Goal: Information Seeking & Learning: Learn about a topic

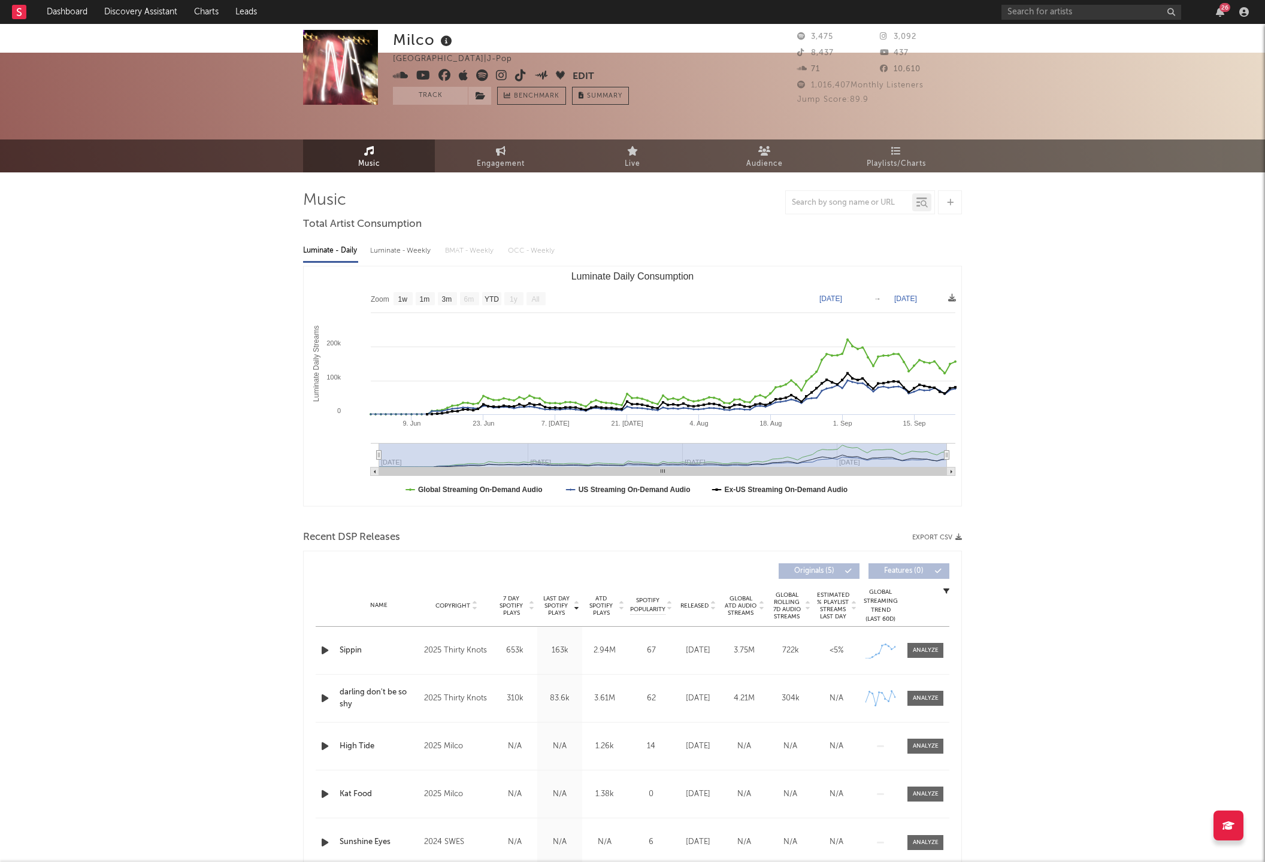
select select "1w"
click at [1025, 14] on input "text" at bounding box center [1091, 12] width 180 height 15
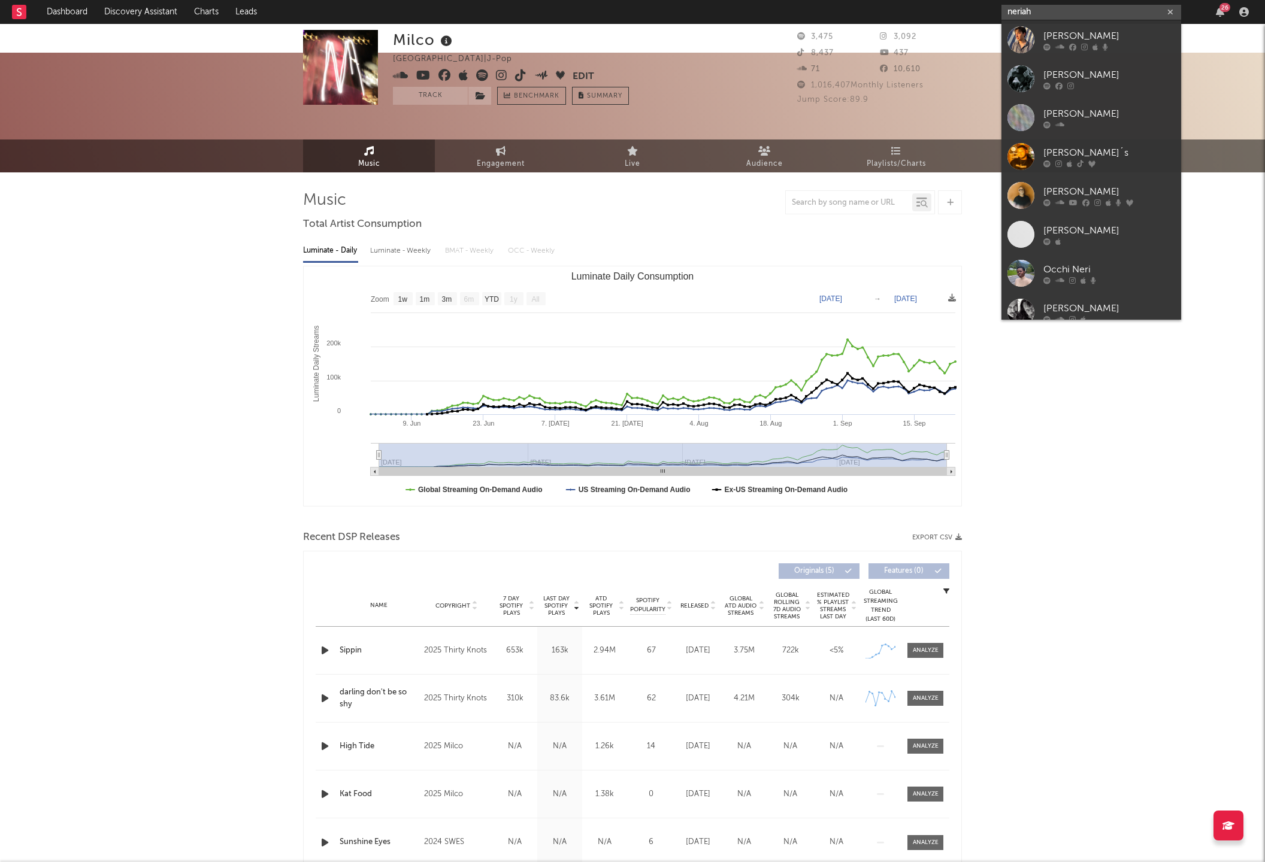
click at [1049, 17] on input "neriah" at bounding box center [1091, 12] width 180 height 15
type input "neriah"
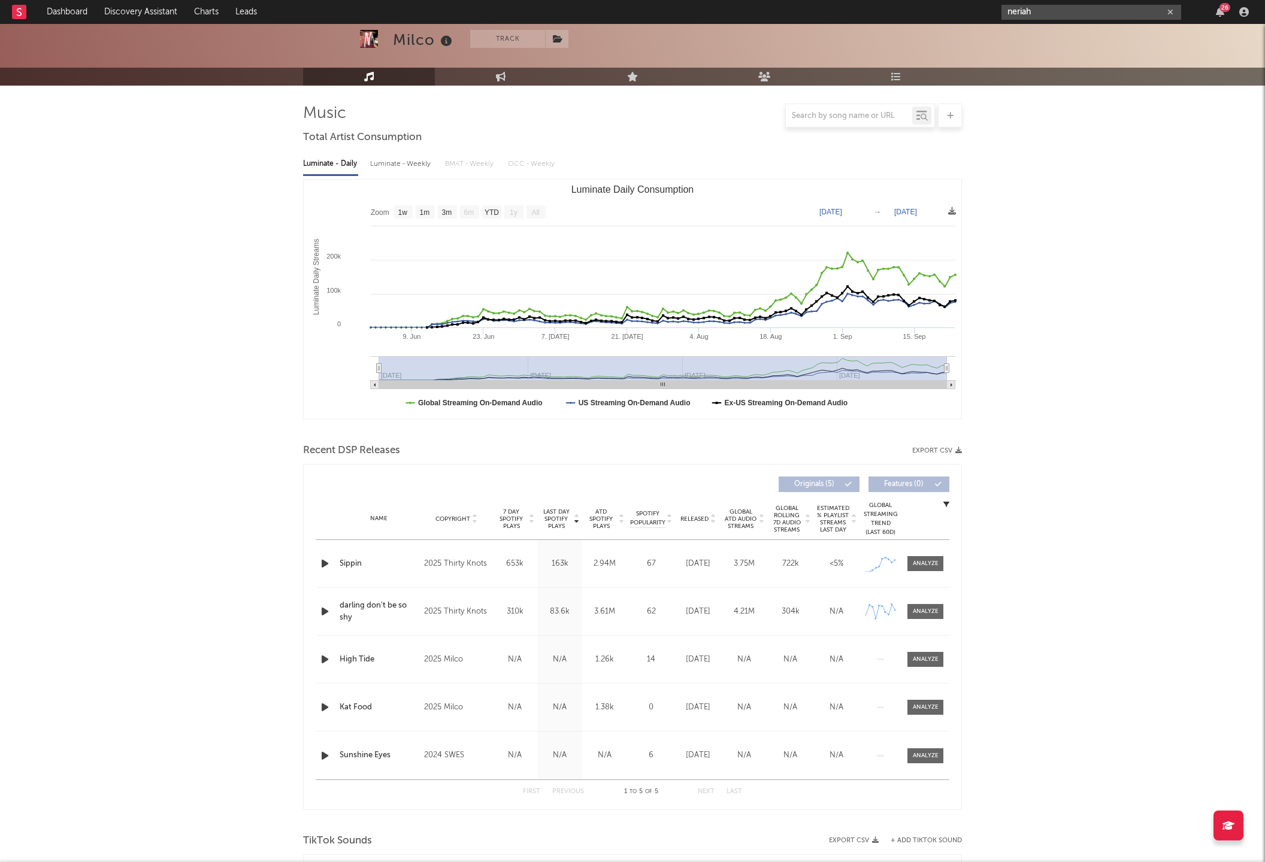
scroll to position [96, 0]
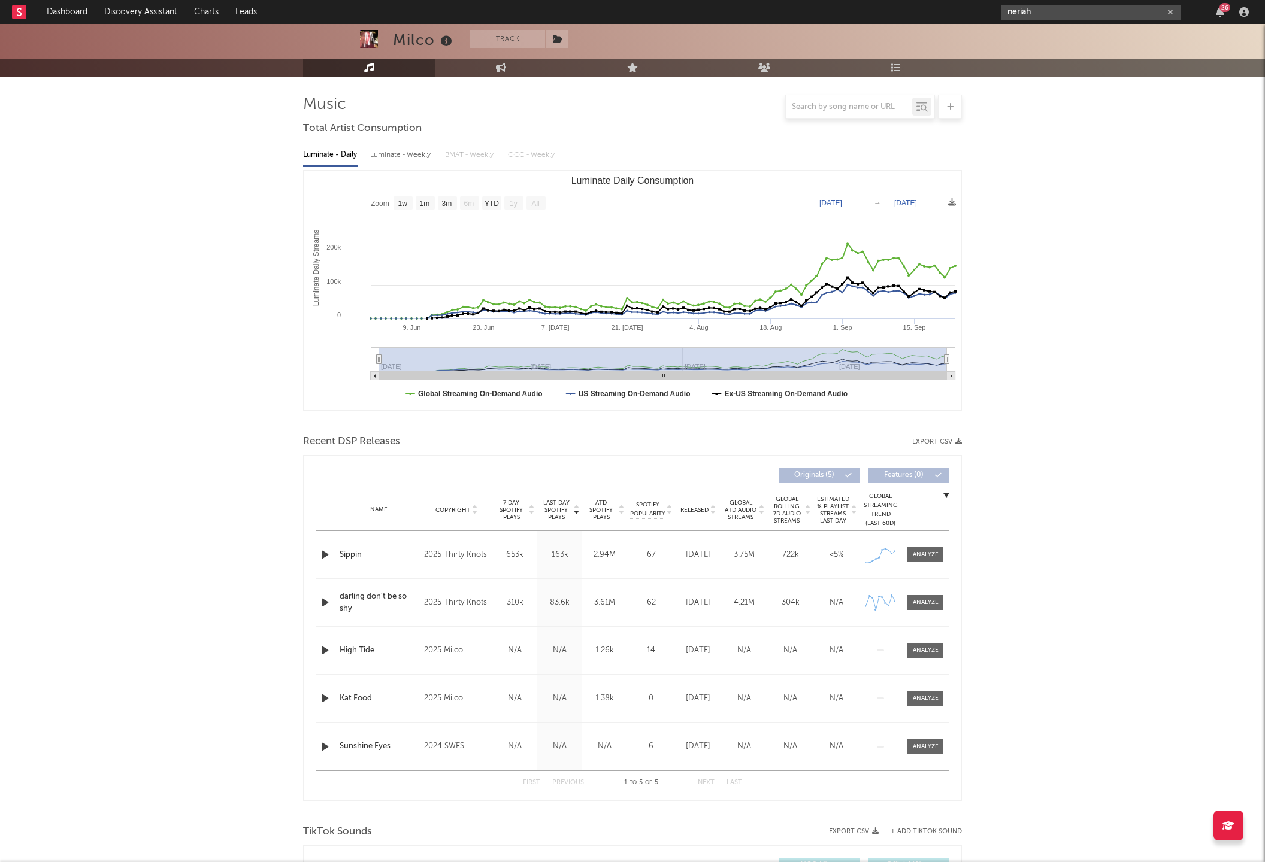
click at [1092, 13] on input "neriah" at bounding box center [1091, 12] width 180 height 15
drag, startPoint x: 1052, startPoint y: 14, endPoint x: 977, endPoint y: 11, distance: 74.9
click at [977, 11] on nav "Dashboard Discovery Assistant Charts Leads neriah 26" at bounding box center [632, 12] width 1265 height 24
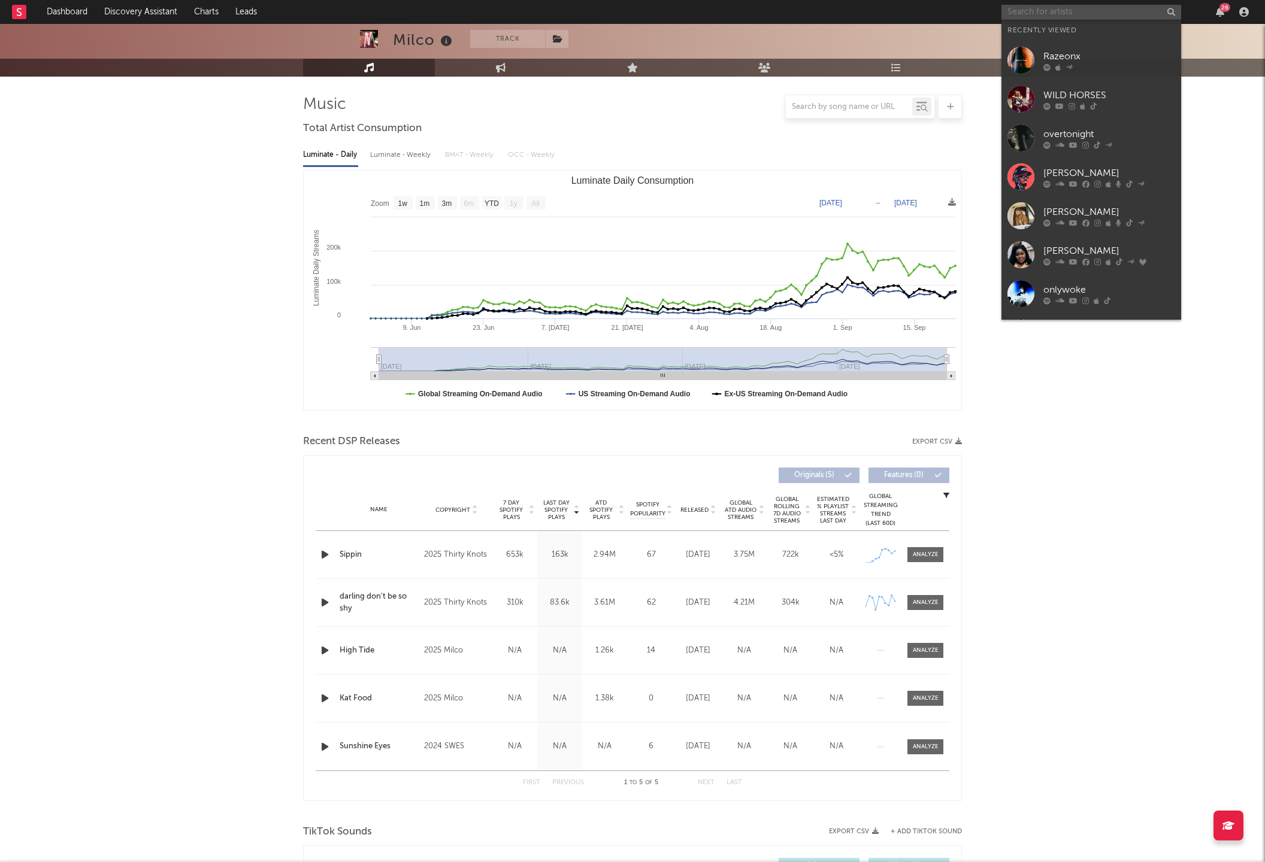
paste input "https://open.spotify.com/artist/1dUrqVHcv2FCXxlIqzIbiG?si=xCrnrhn1RTe3I21DF_XE_A"
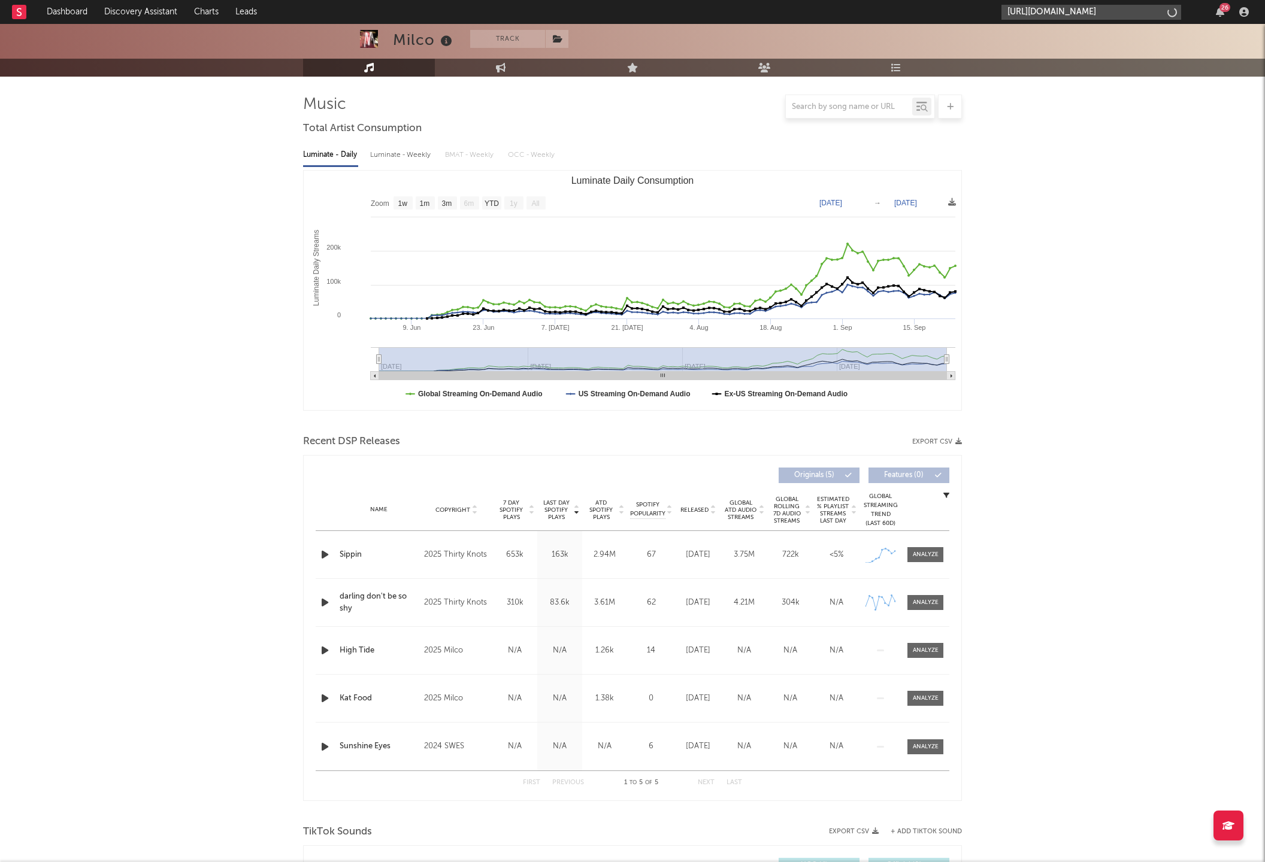
scroll to position [0, 181]
type input "https://open.spotify.com/artist/1dUrqVHcv2FCXxlIqzIbiG?si=xCrnrhn1RTe3I21DF_XE_A"
click at [1045, 30] on link "NERIAH" at bounding box center [1091, 39] width 180 height 39
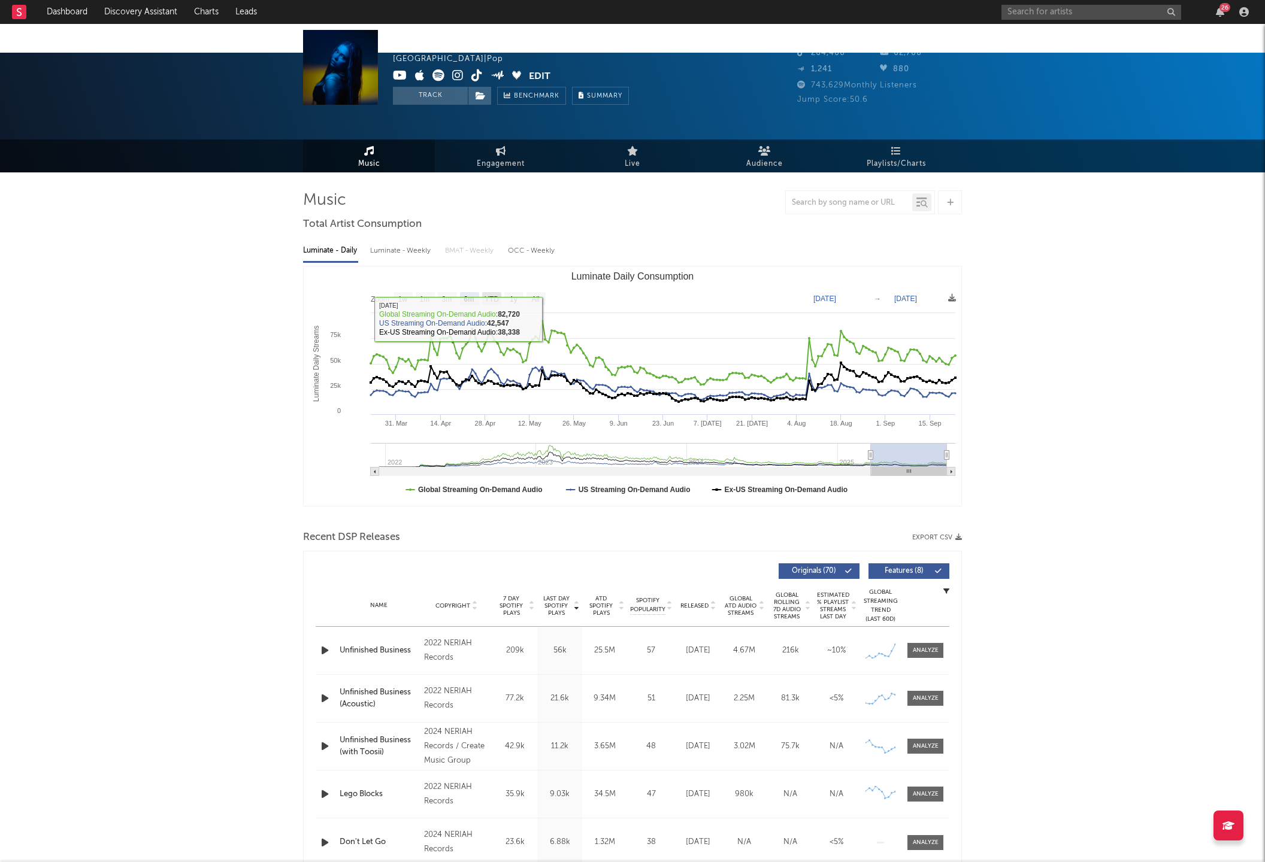
click at [495, 295] on text "YTD" at bounding box center [491, 299] width 14 height 8
select select "YTD"
type input "2025-01-01"
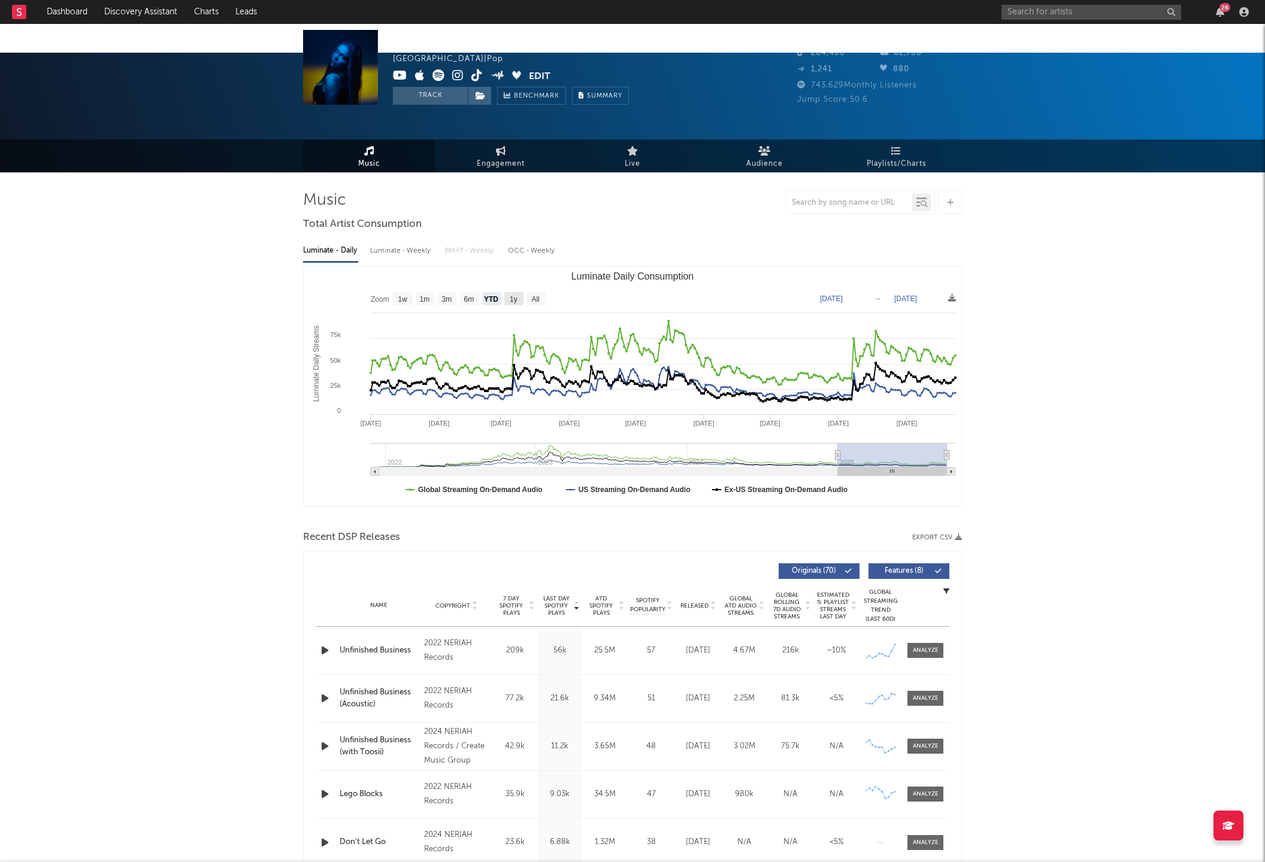
click at [513, 295] on text "1y" at bounding box center [514, 299] width 8 height 8
select select "1y"
type input "2024-09-23"
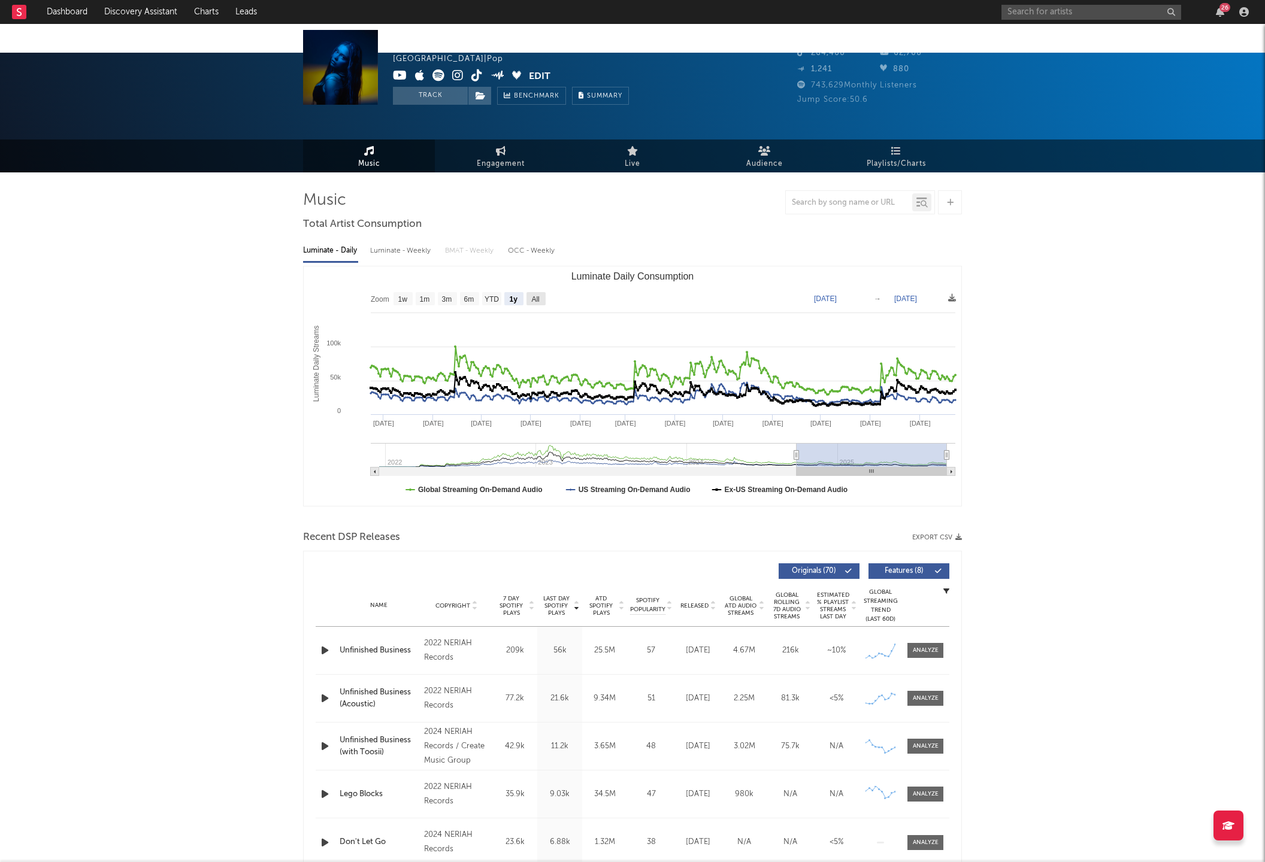
click at [535, 295] on text "All" at bounding box center [535, 299] width 8 height 8
select select "All"
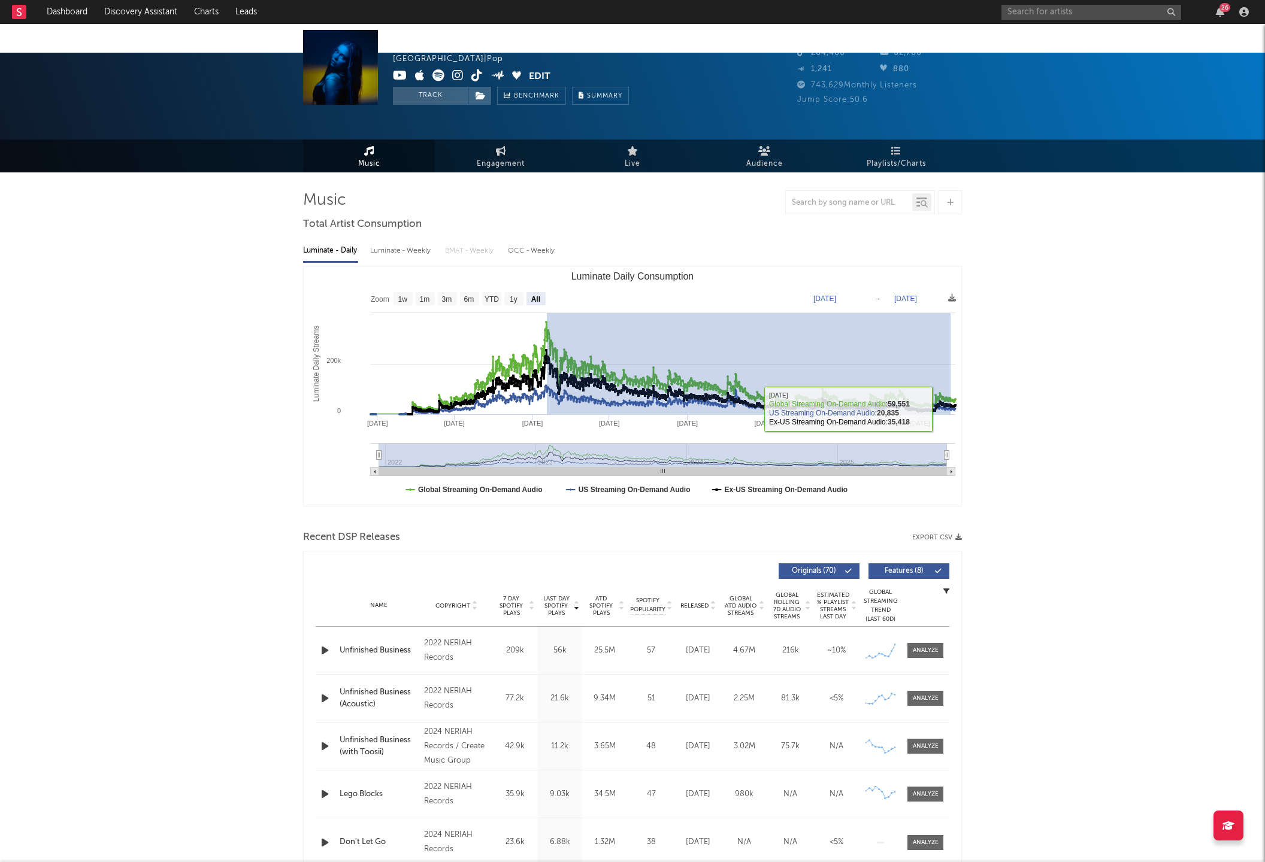
drag, startPoint x: 547, startPoint y: 307, endPoint x: 770, endPoint y: 383, distance: 236.1
type input "2023-02-03"
type input "2025-09-11"
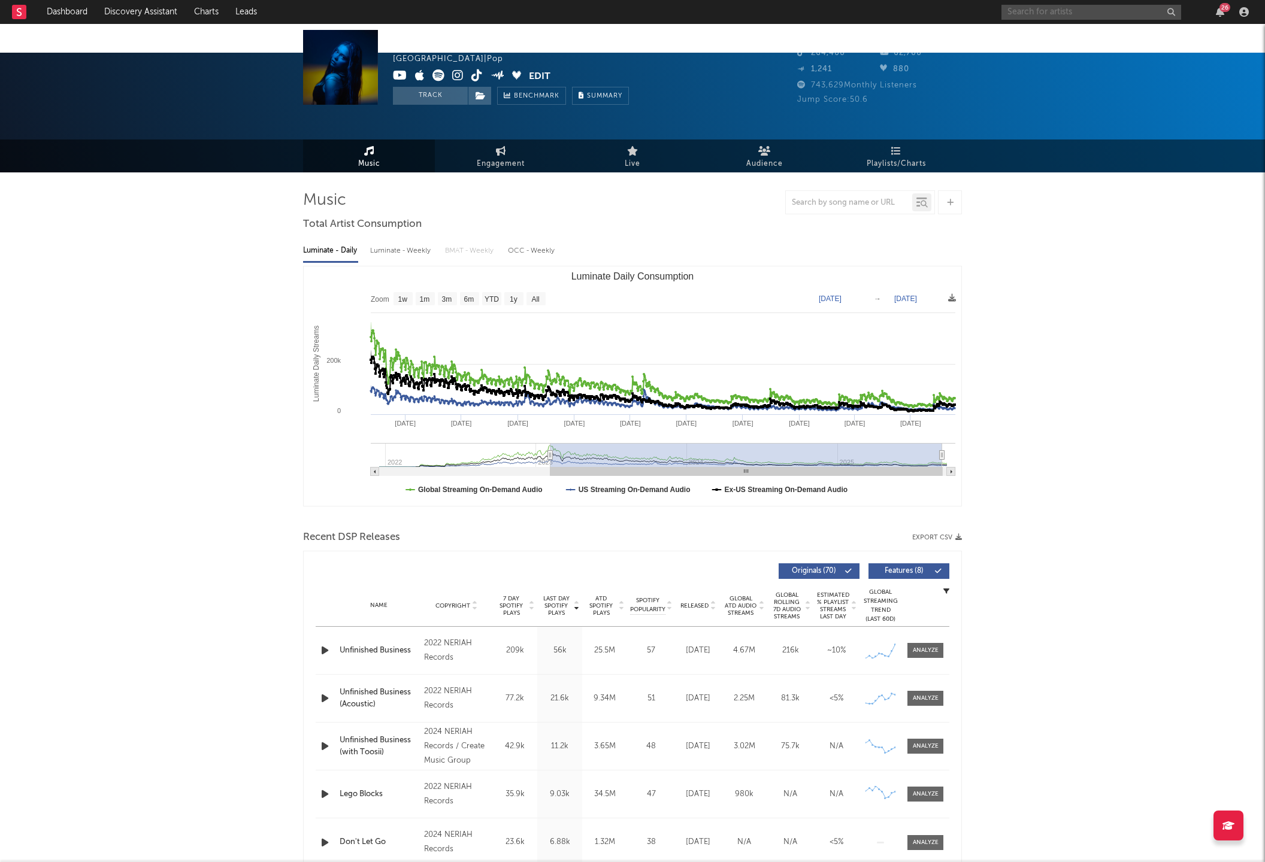
click at [1042, 13] on input "text" at bounding box center [1091, 12] width 180 height 15
click at [1078, 14] on input "landmvrks" at bounding box center [1091, 12] width 180 height 15
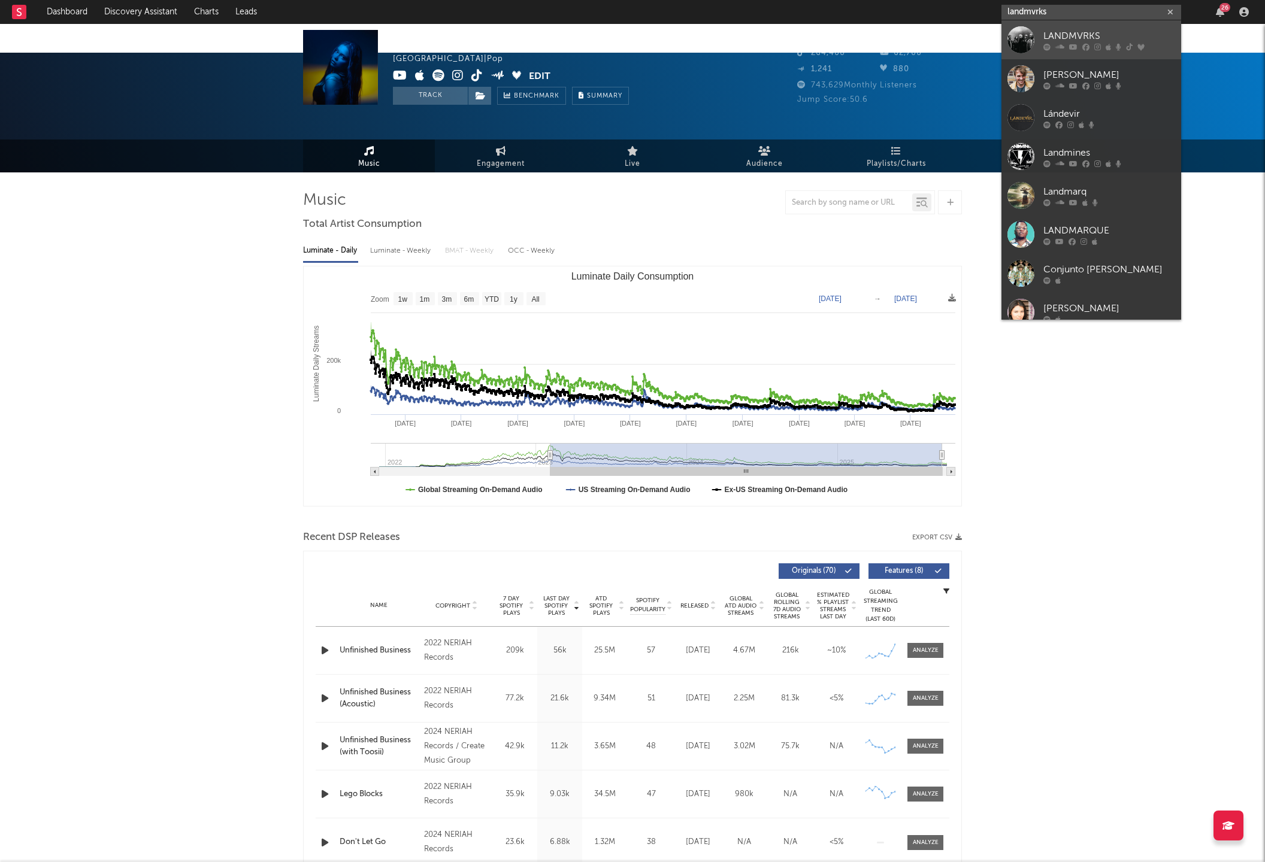
type input "landmvrks"
click at [1064, 37] on div "LANDMVRKS" at bounding box center [1109, 36] width 132 height 14
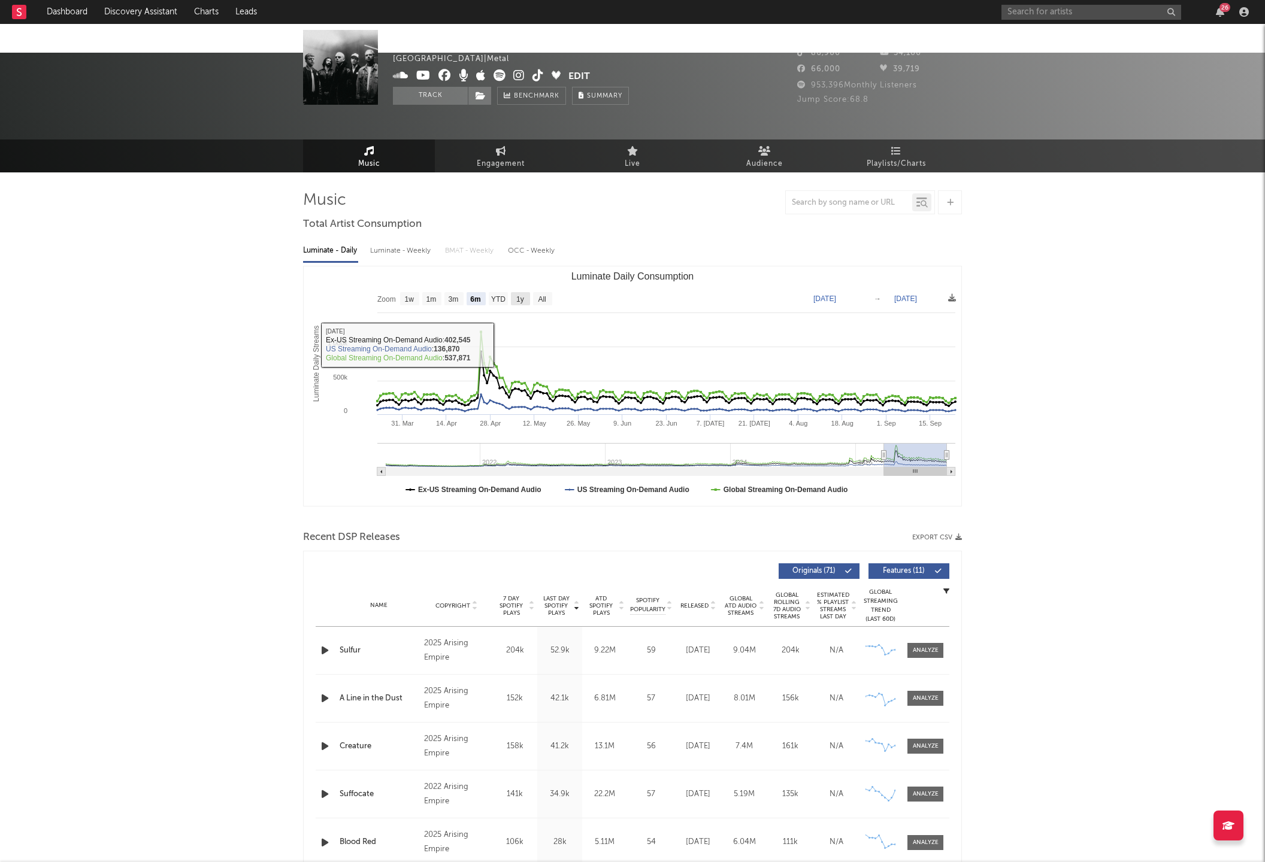
click at [523, 295] on text "1y" at bounding box center [520, 299] width 8 height 8
select select "1y"
type input "2024-09-23"
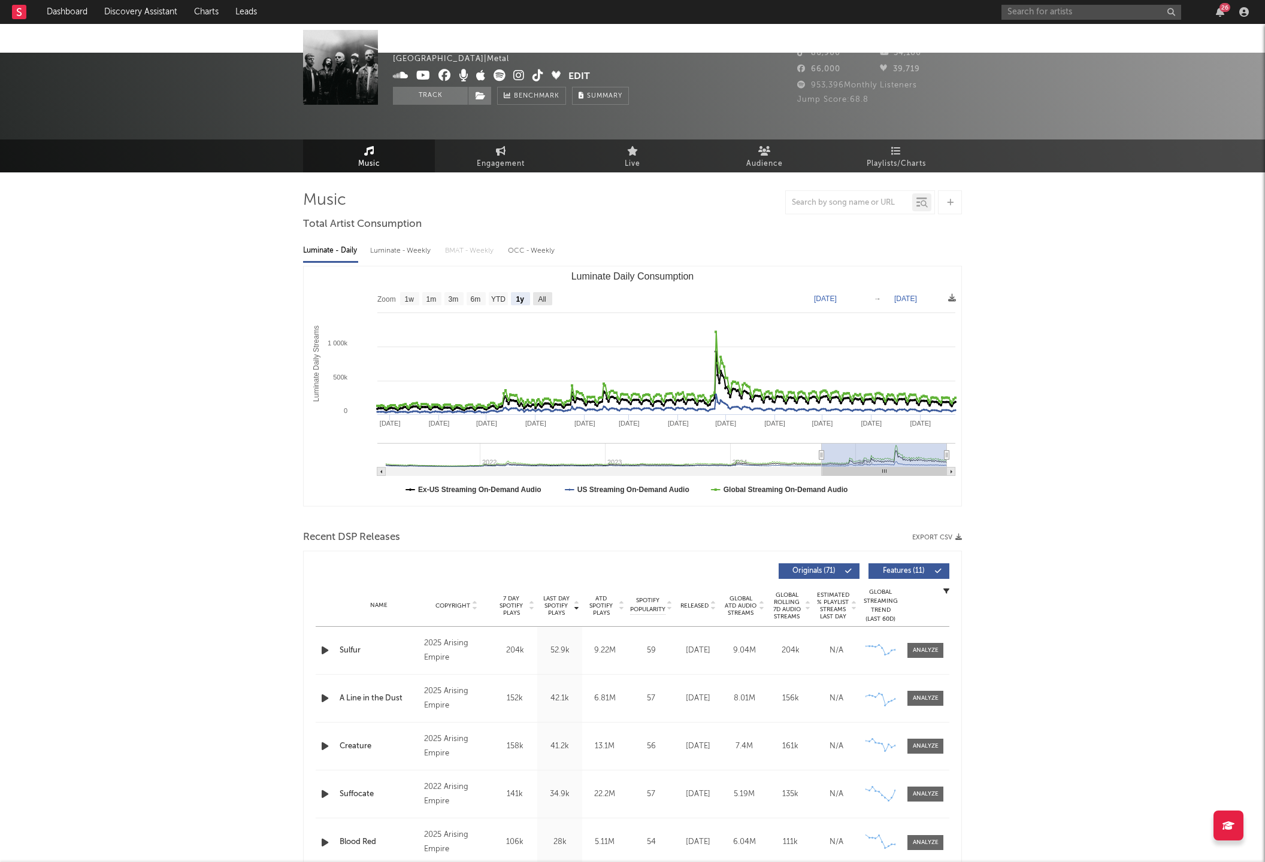
click at [544, 295] on text "All" at bounding box center [542, 299] width 8 height 8
select select "All"
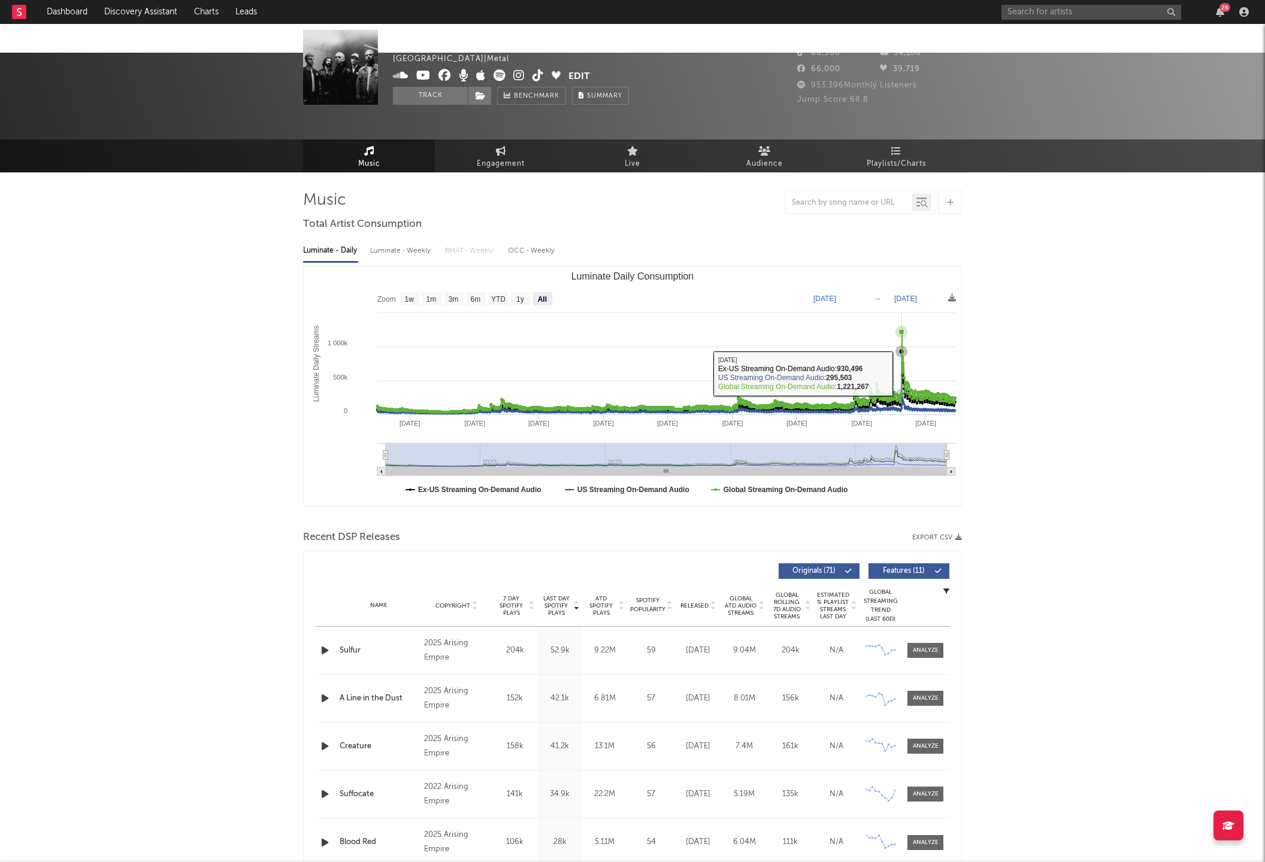
drag, startPoint x: 902, startPoint y: 353, endPoint x: 902, endPoint y: 345, distance: 7.8
type input "2025-04-24"
type input "2025-04-26"
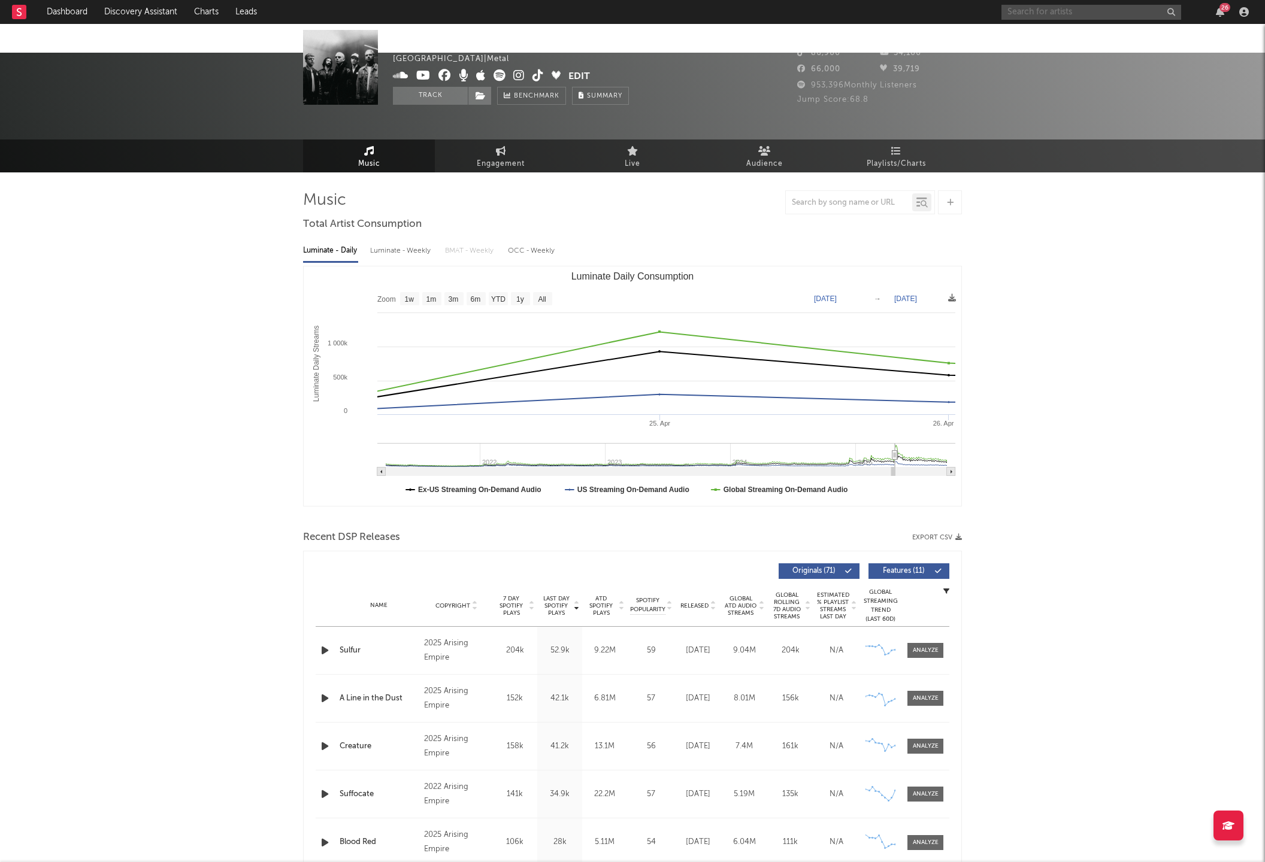
click at [1065, 14] on input "text" at bounding box center [1091, 12] width 180 height 15
click at [1056, 15] on input "resolve" at bounding box center [1091, 12] width 180 height 15
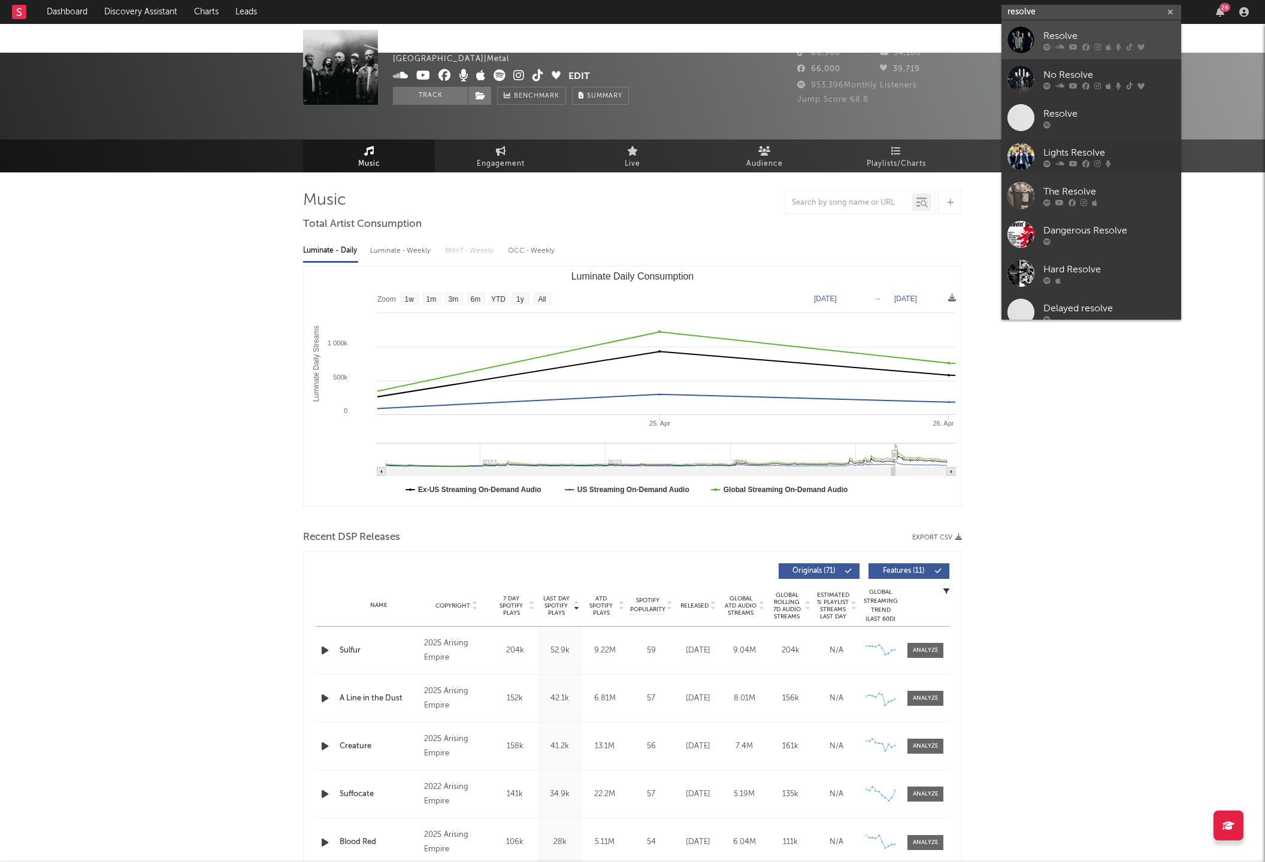
type input "resolve"
click at [1058, 26] on link "Resolve" at bounding box center [1091, 39] width 180 height 39
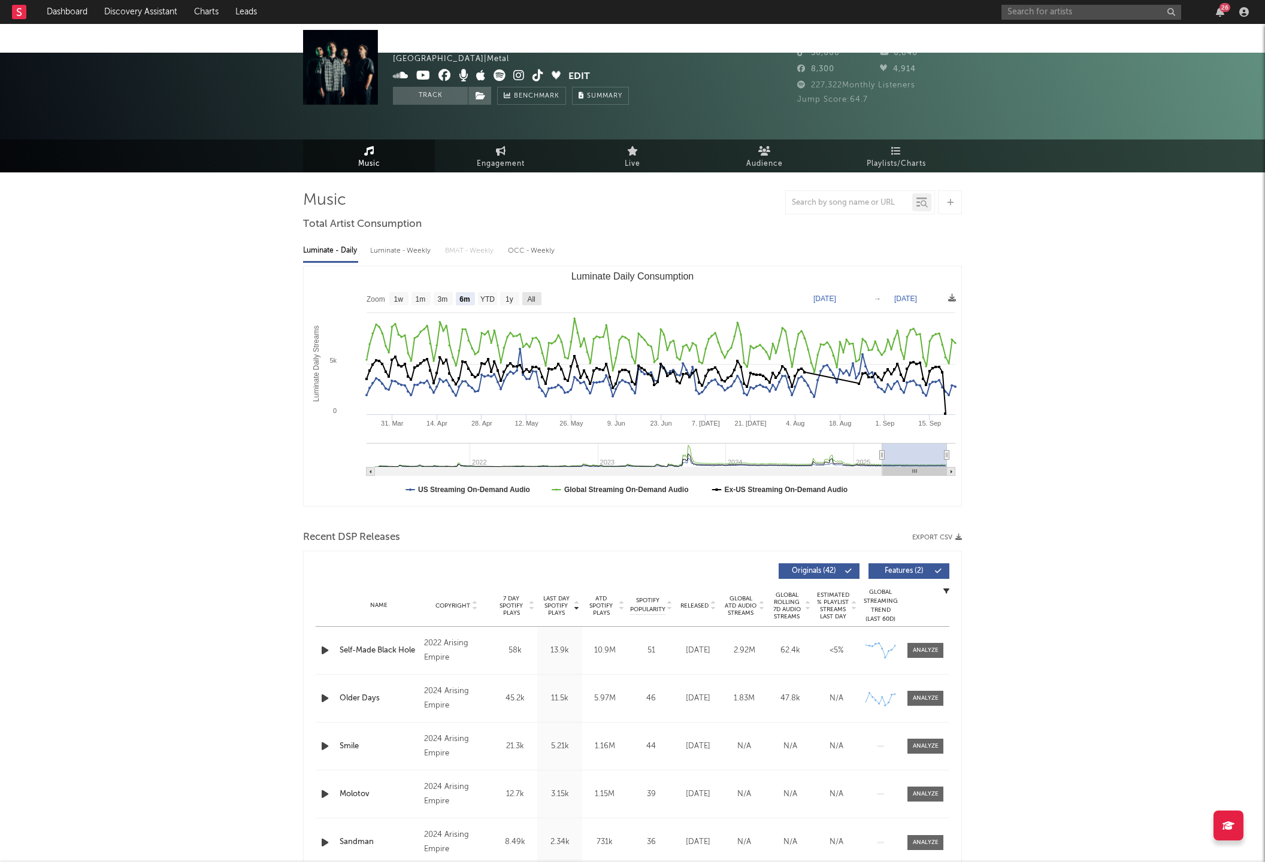
click at [531, 295] on text "All" at bounding box center [531, 299] width 8 height 8
select select "All"
type input "2021-04-04"
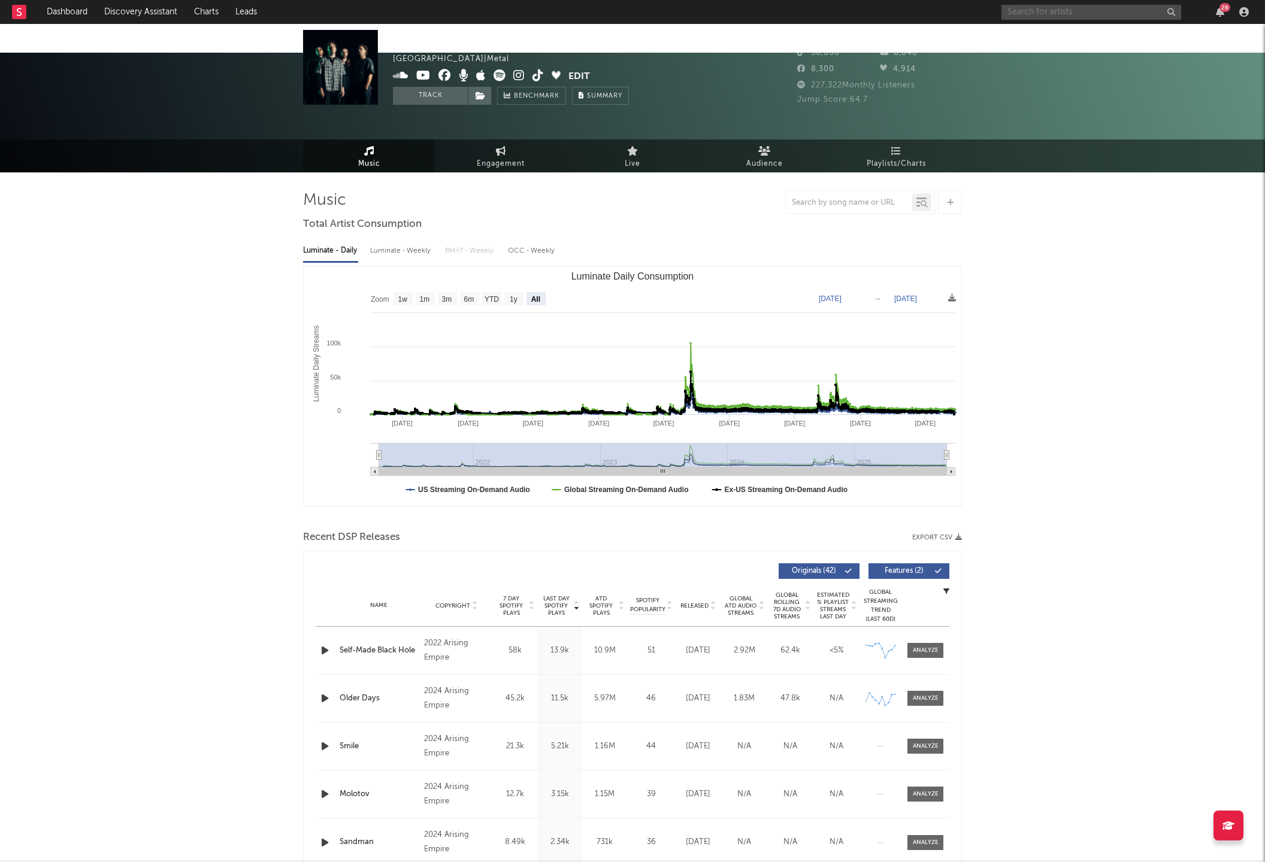
click at [1067, 11] on input "text" at bounding box center [1091, 12] width 180 height 15
type input "between friends"
click at [1056, 36] on div "BETWEEN FRIENDS" at bounding box center [1109, 36] width 132 height 14
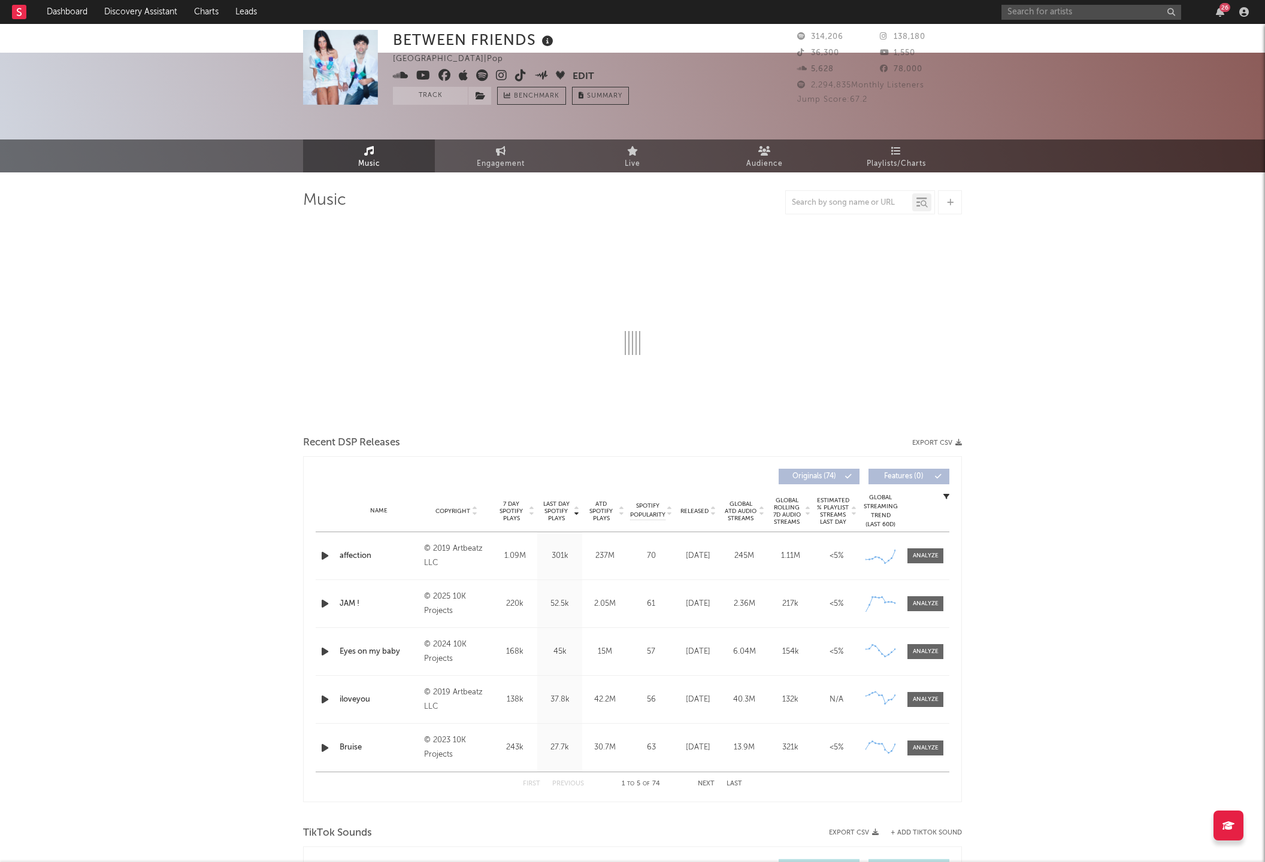
select select "6m"
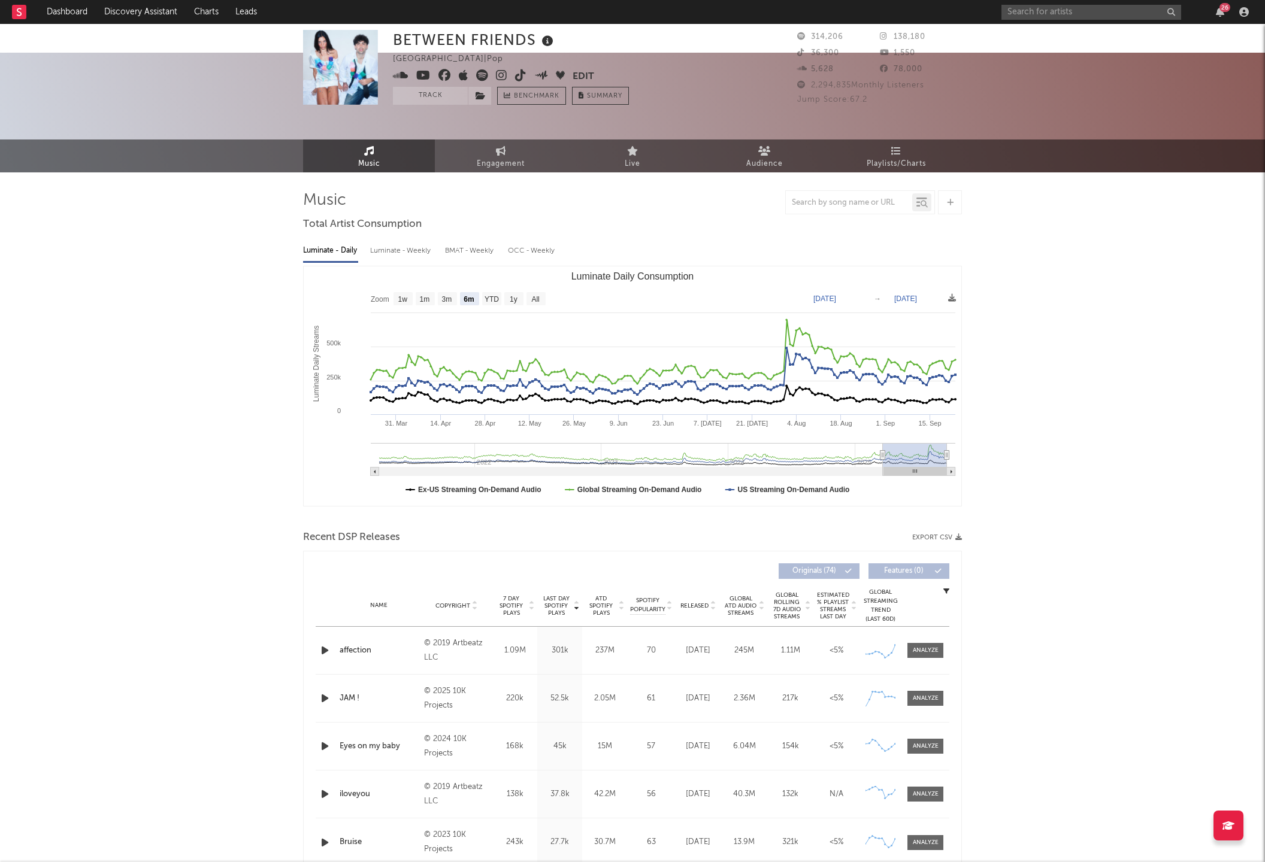
click at [22, 17] on rect at bounding box center [19, 12] width 14 height 14
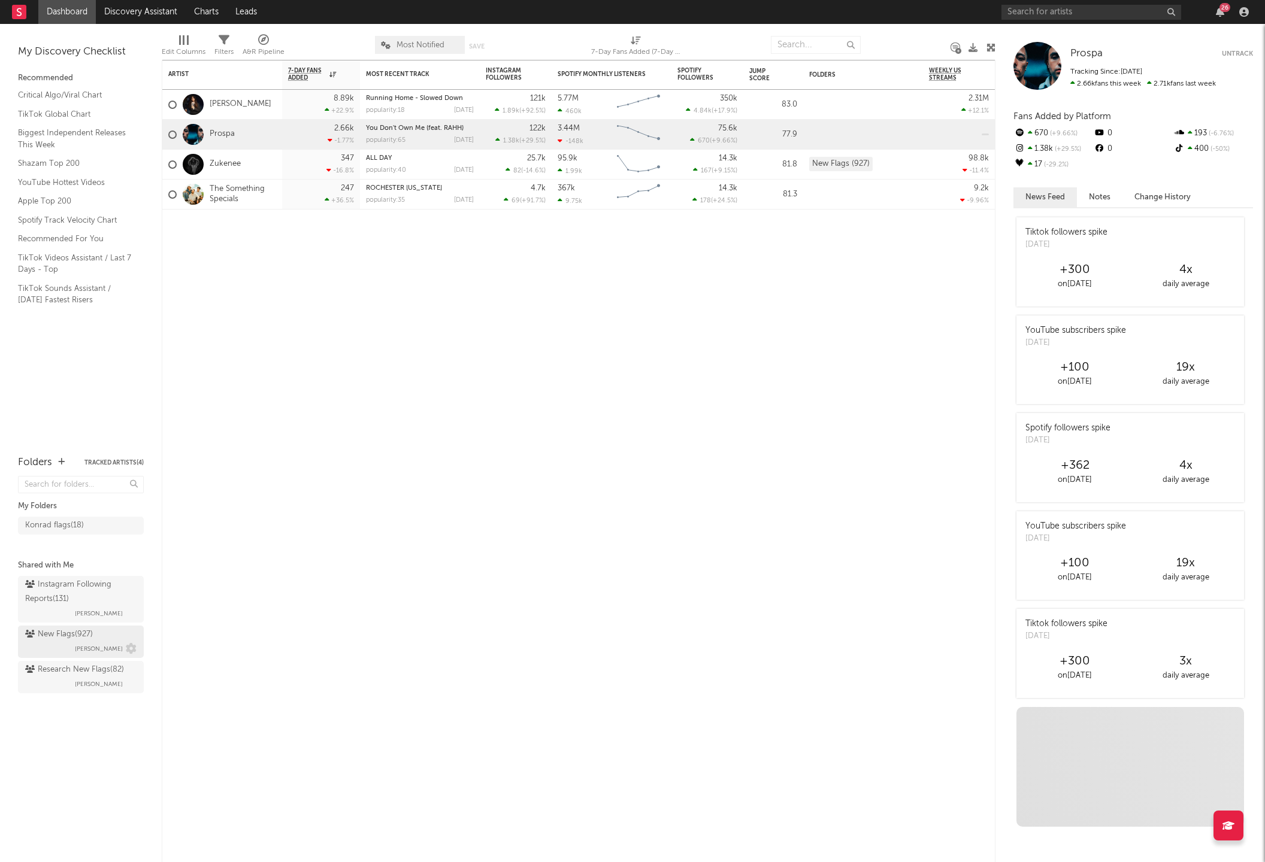
drag, startPoint x: 65, startPoint y: 663, endPoint x: 75, endPoint y: 638, distance: 27.7
click at [65, 663] on div "Research New Flags ( 82 )" at bounding box center [74, 670] width 99 height 14
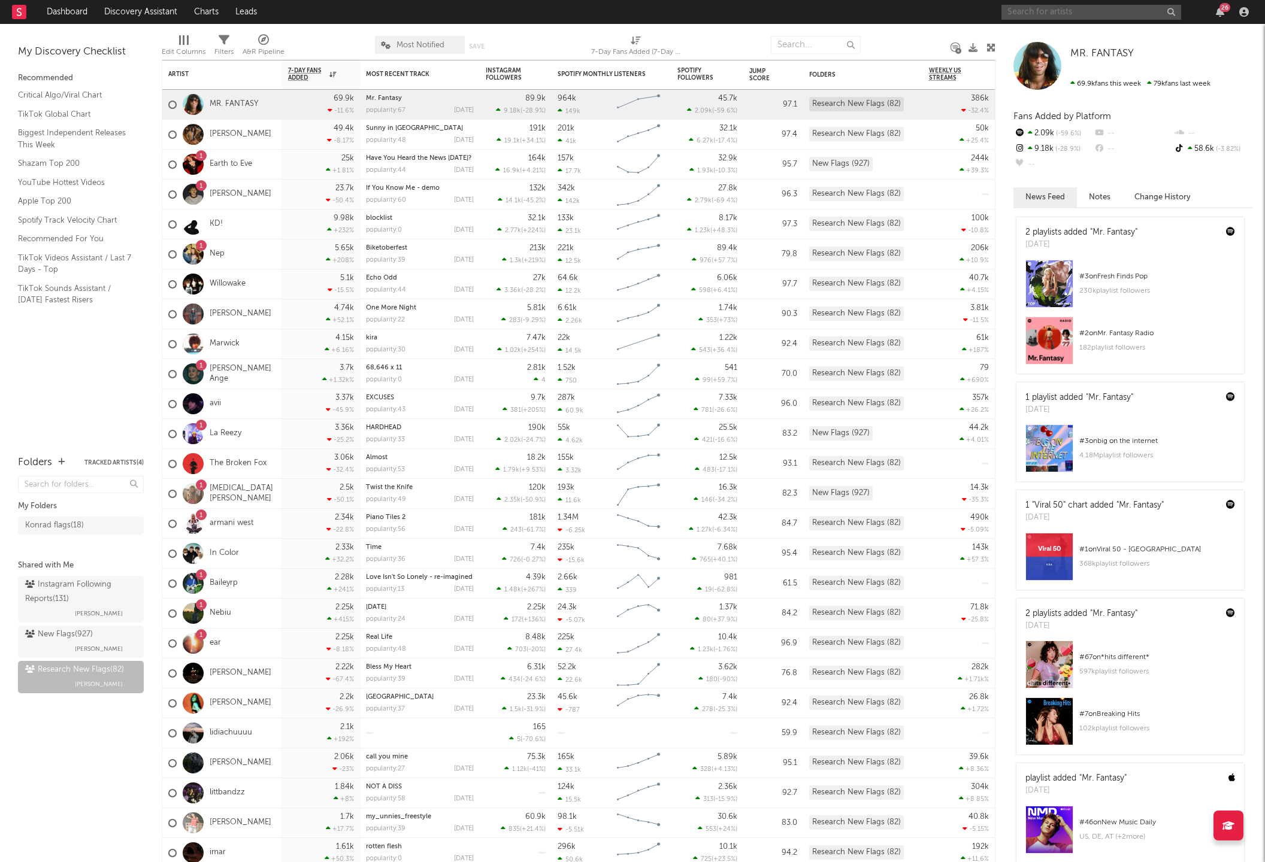
click at [1107, 9] on input "text" at bounding box center [1091, 12] width 180 height 15
type input "haute and freddy"
click at [1105, 31] on div "Haute & Freddy" at bounding box center [1109, 36] width 132 height 14
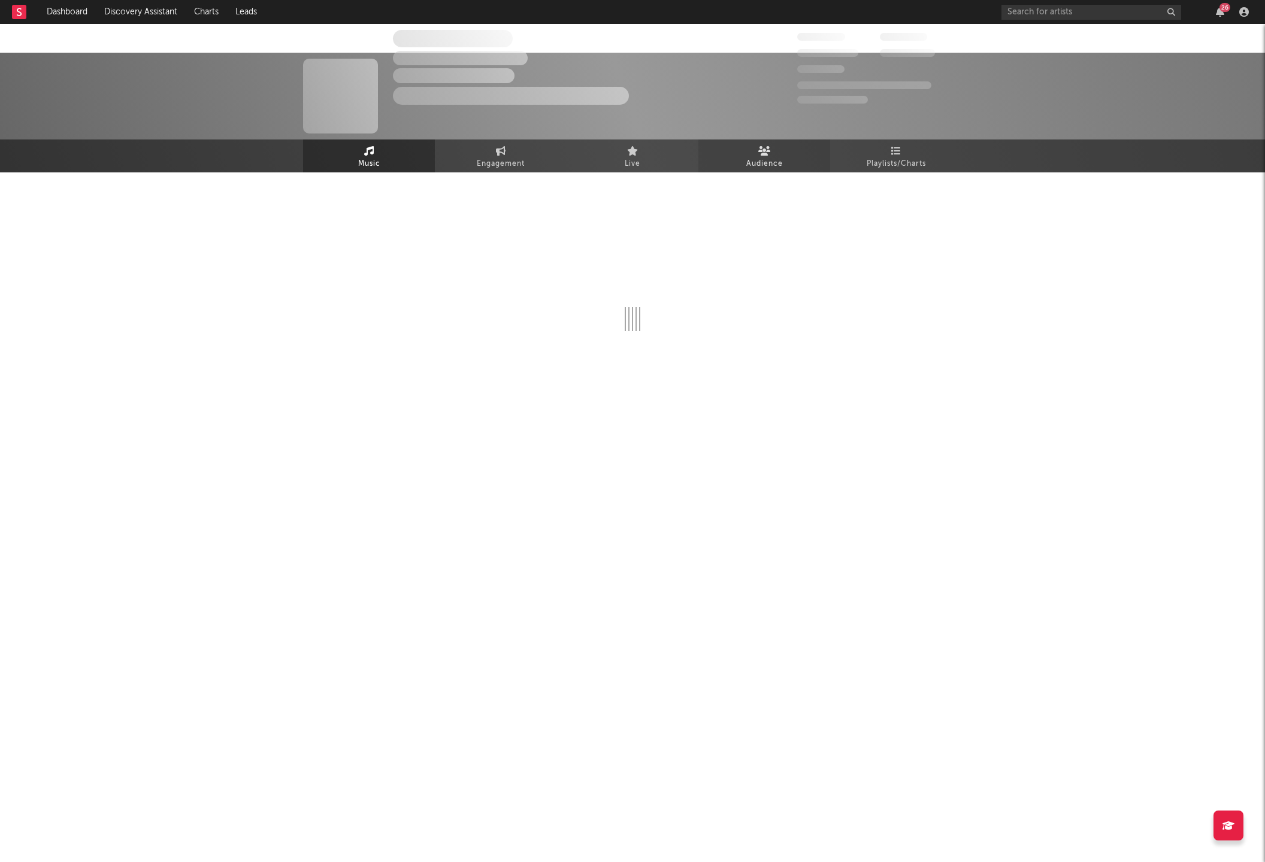
click at [1017, 53] on div "The Artist Name Unknown Location | Shoegaze Edit Track Benchmark Summary 300,00…" at bounding box center [632, 96] width 1265 height 87
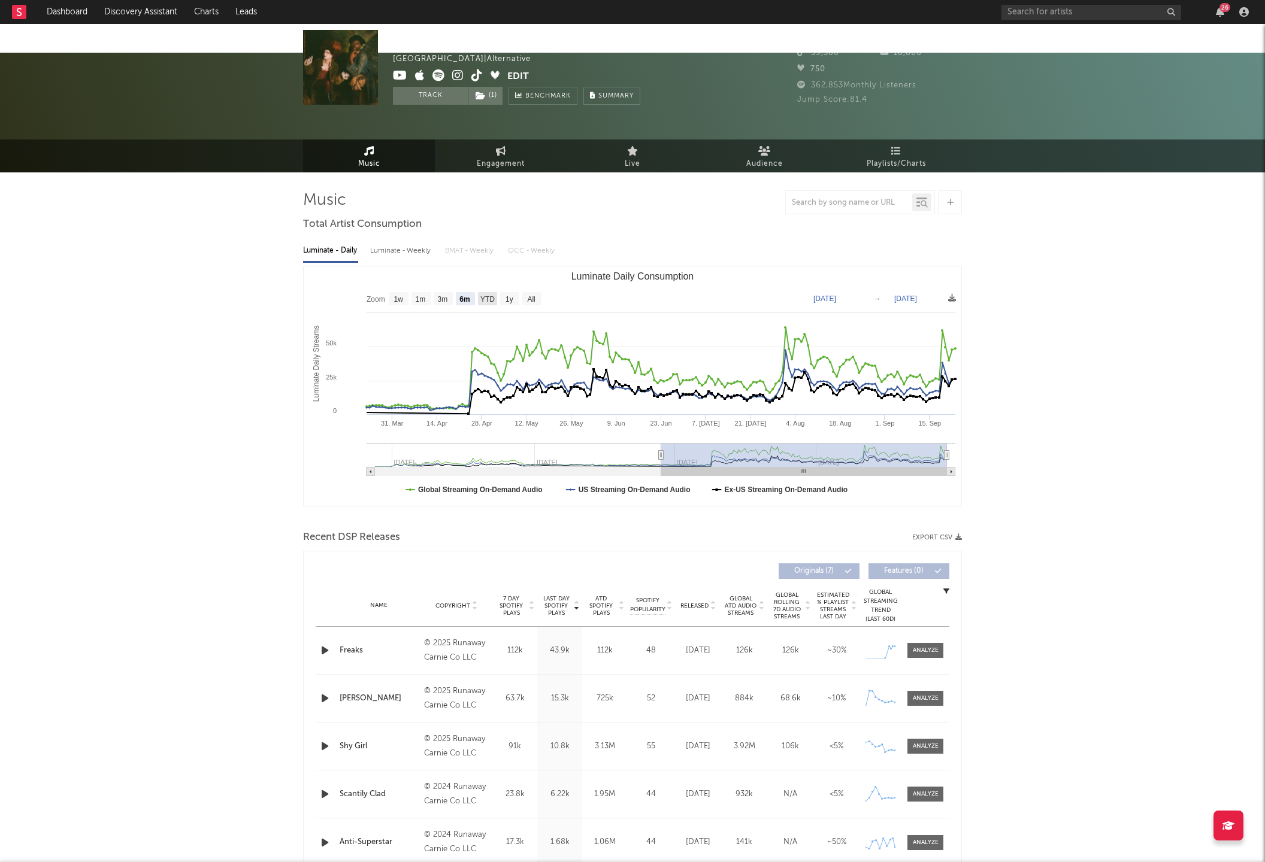
click at [493, 295] on text "YTD" at bounding box center [487, 299] width 14 height 8
select select "YTD"
type input "2025-01-01"
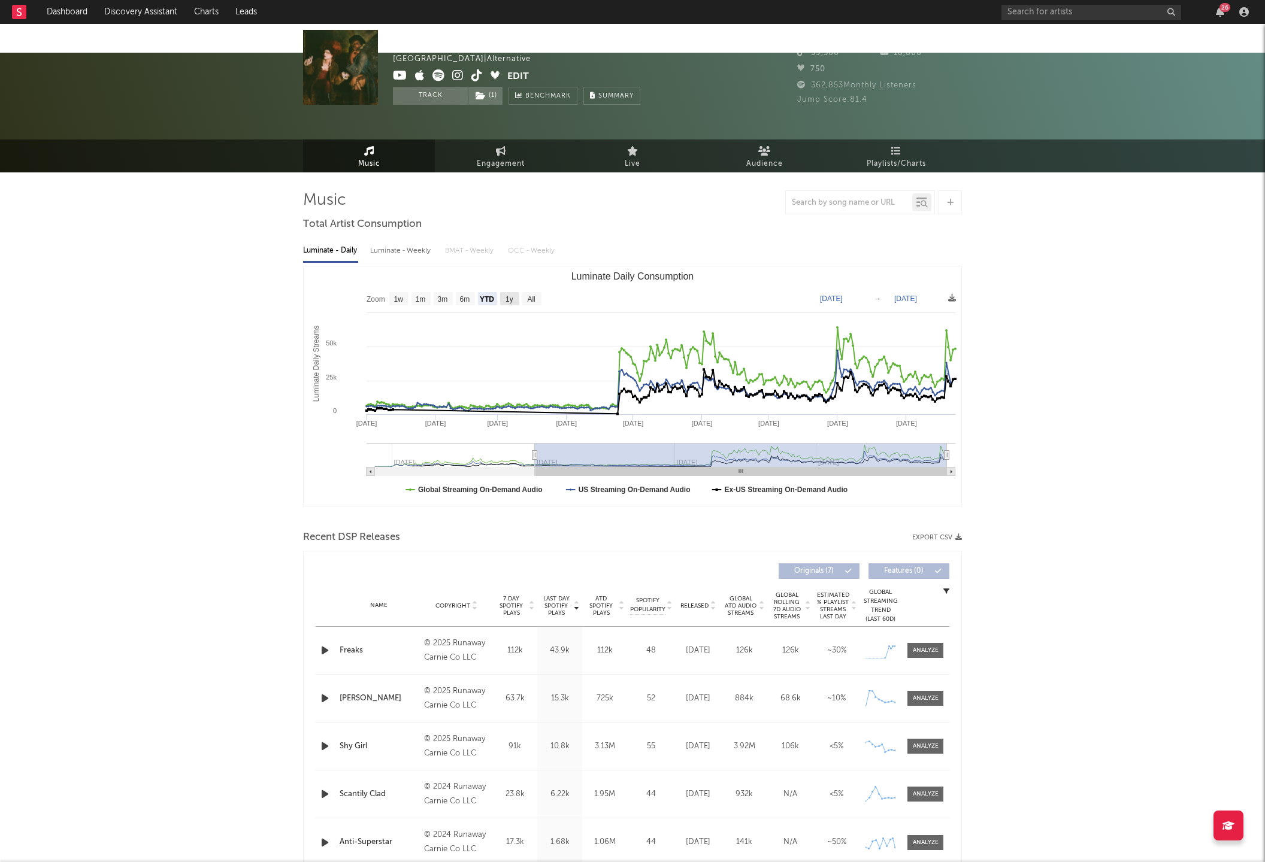
click at [513, 292] on g "1y" at bounding box center [509, 298] width 19 height 13
select select "1y"
type input "2024-09-23"
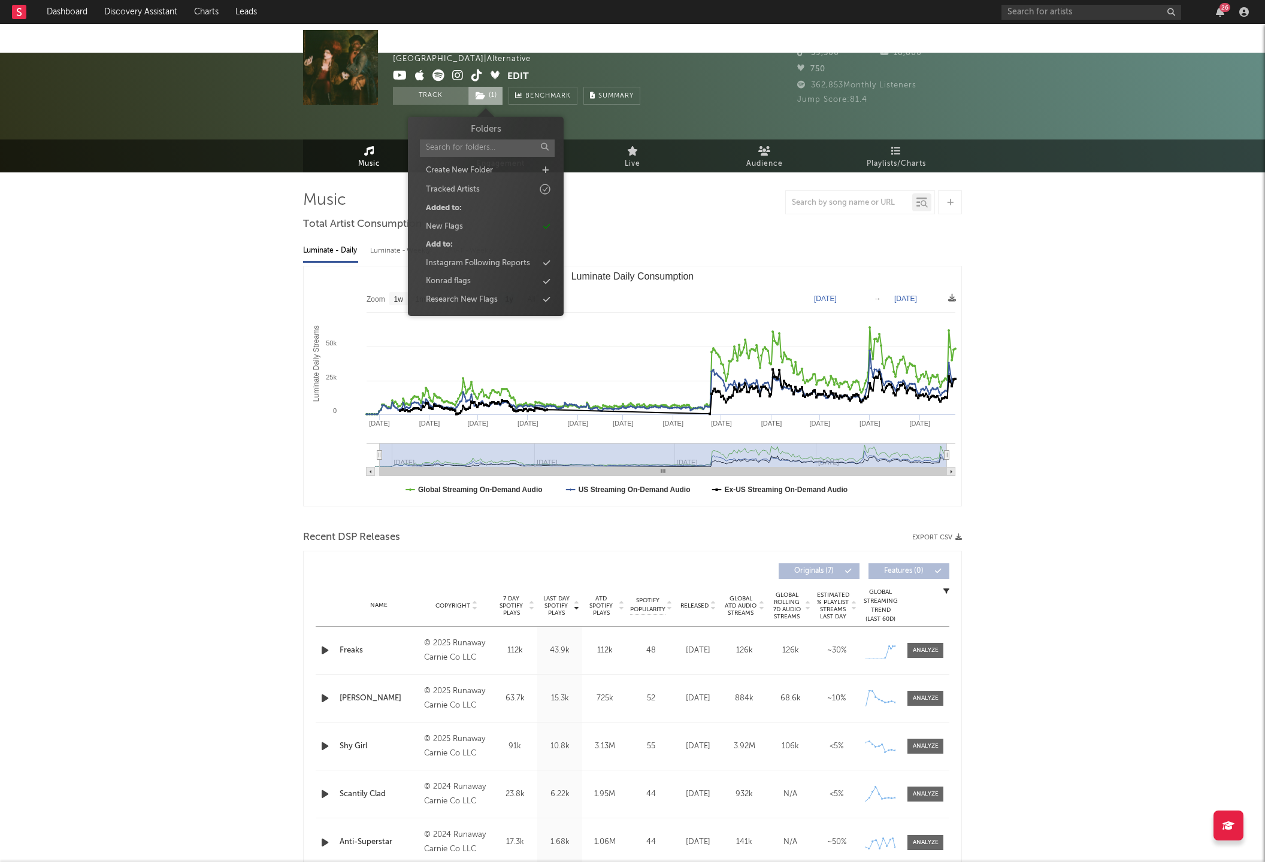
click at [481, 96] on icon at bounding box center [480, 96] width 10 height 8
click at [485, 286] on div "Konrad flags" at bounding box center [486, 282] width 138 height 16
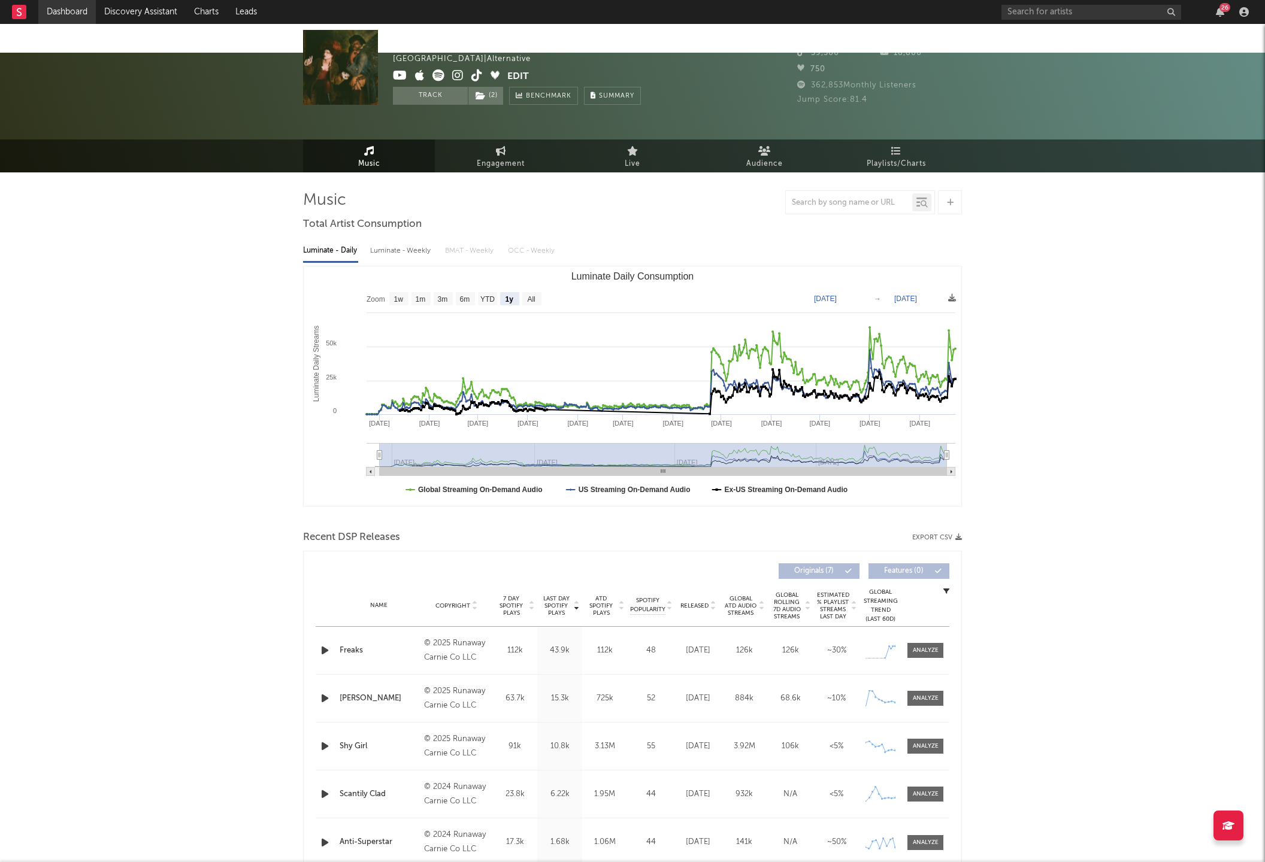
click at [107, 74] on div "Haute & Freddy United States | Alternative Edit Track ( 2 ) Benchmark Summary 4…" at bounding box center [632, 96] width 1265 height 87
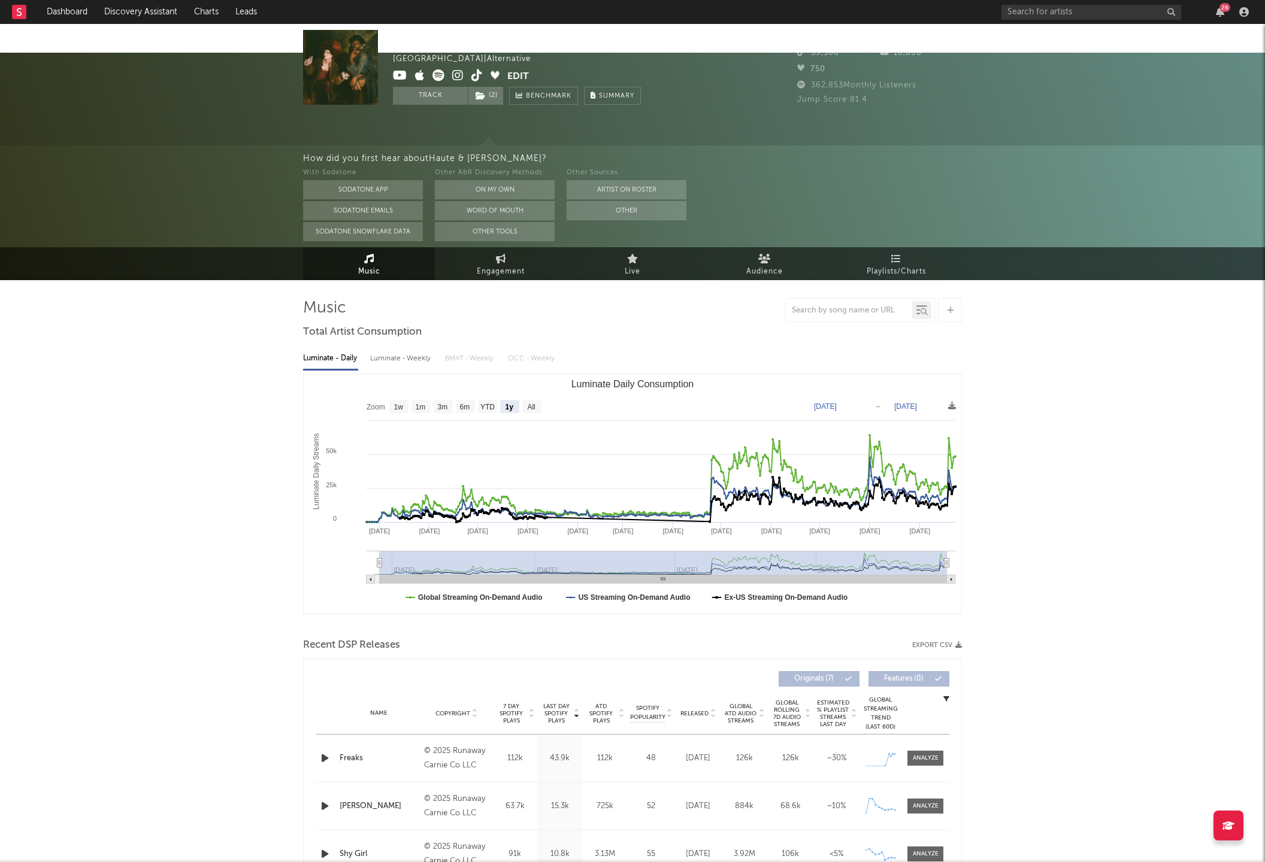
click at [25, 13] on rect at bounding box center [19, 12] width 14 height 14
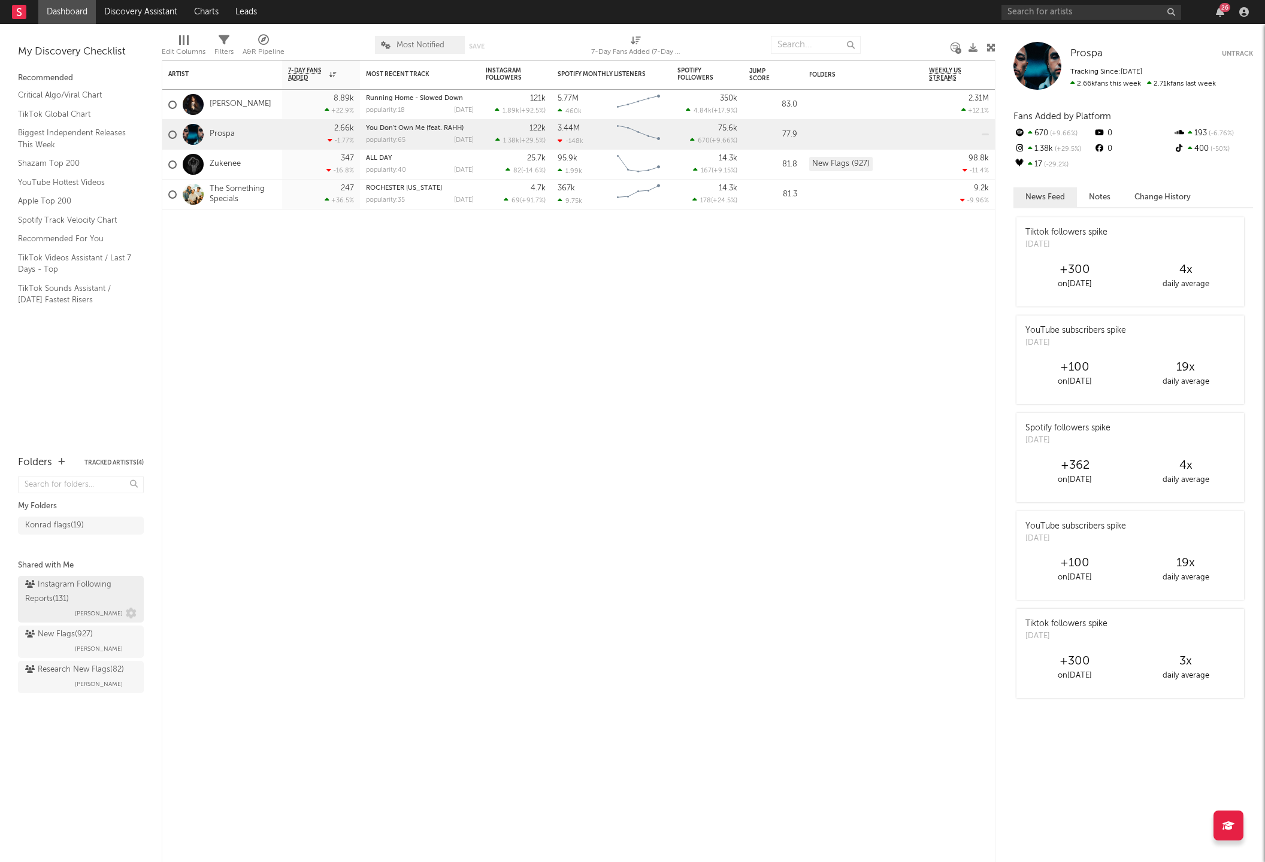
click at [71, 585] on div "Instagram Following Reports ( 131 )" at bounding box center [79, 592] width 108 height 29
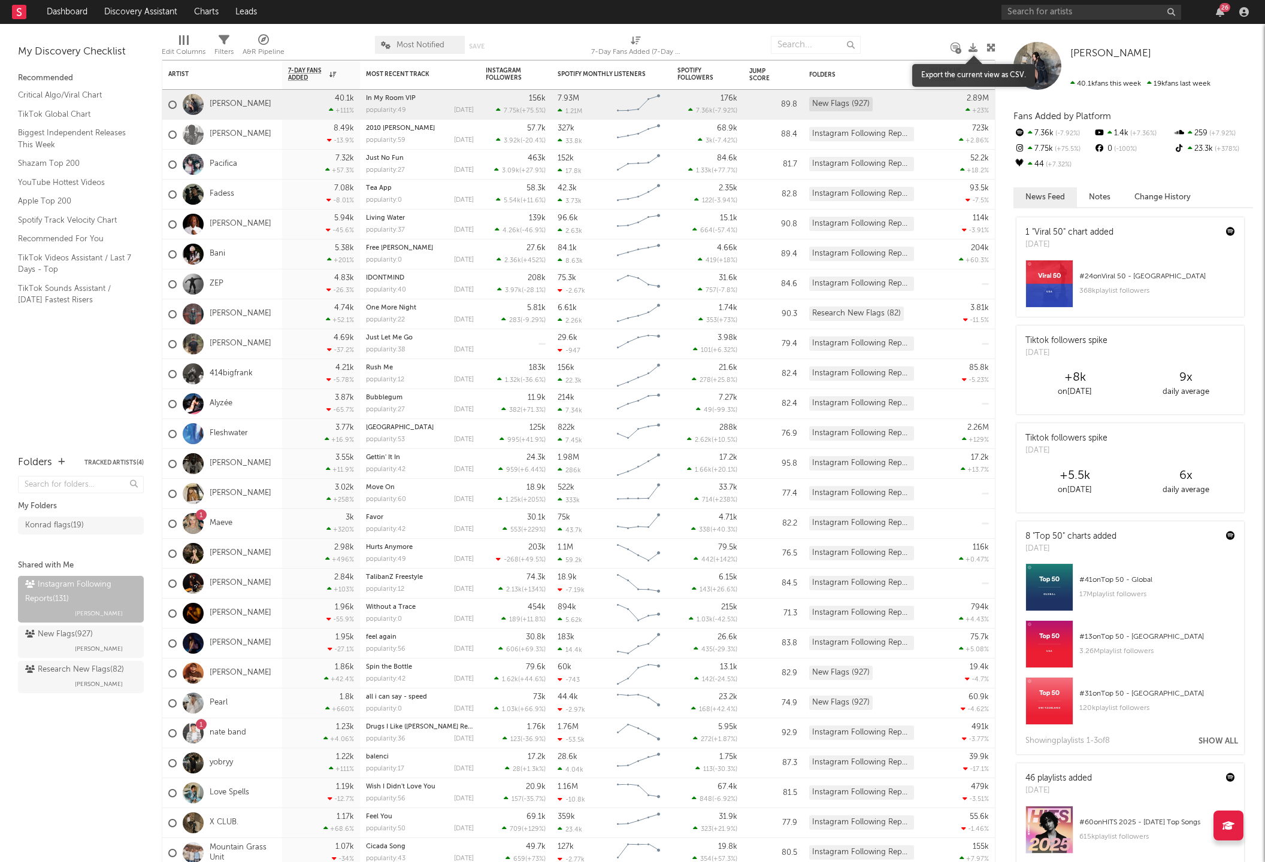
click at [972, 47] on icon at bounding box center [972, 47] width 9 height 9
click at [58, 637] on div "New Flags ( 927 )" at bounding box center [59, 635] width 68 height 14
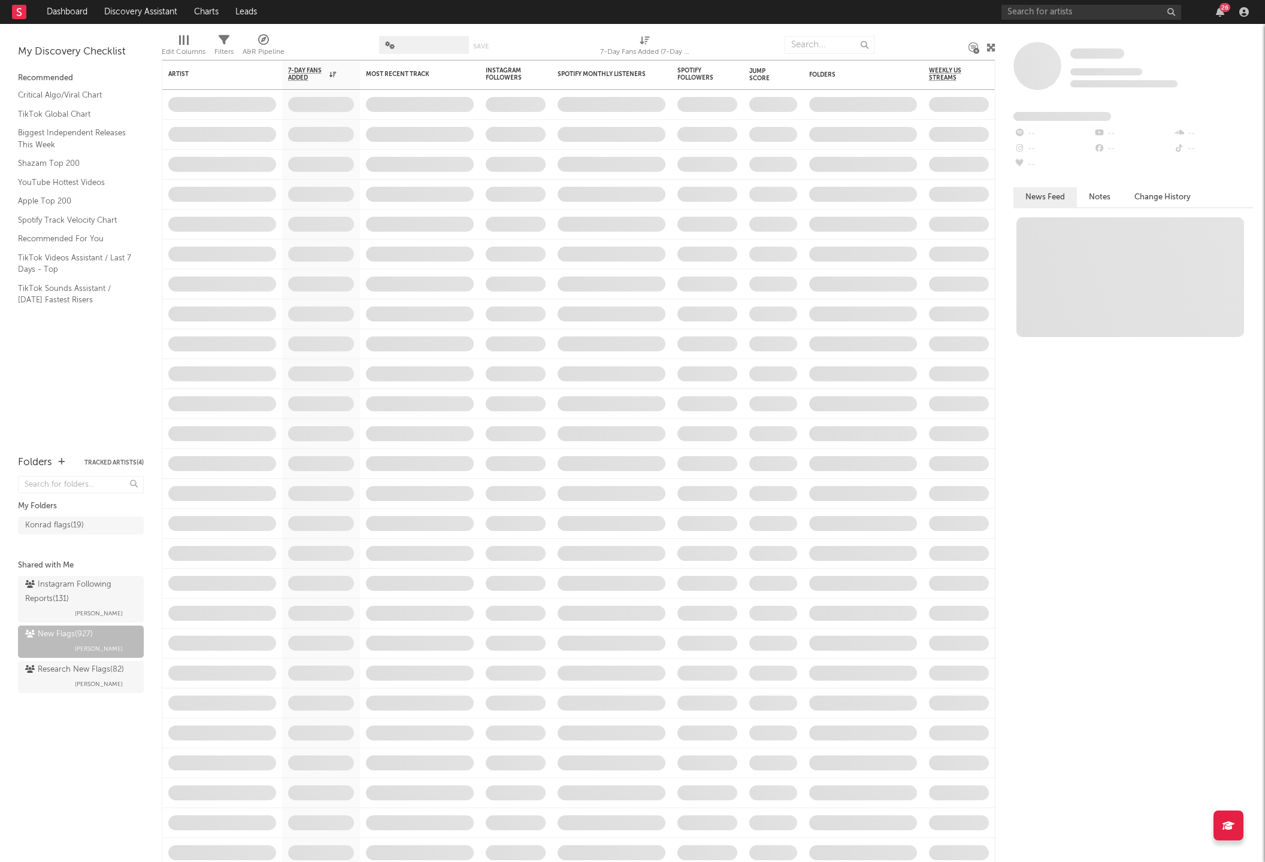
drag, startPoint x: 1252, startPoint y: 84, endPoint x: 1234, endPoint y: 87, distance: 18.3
click at [1252, 84] on div "0 fans this week 0 fans last week" at bounding box center [1161, 84] width 183 height 8
click at [1002, 86] on icon at bounding box center [1004, 86] width 8 height 10
click at [44, 671] on div "Research New Flags ( 82 )" at bounding box center [74, 670] width 99 height 14
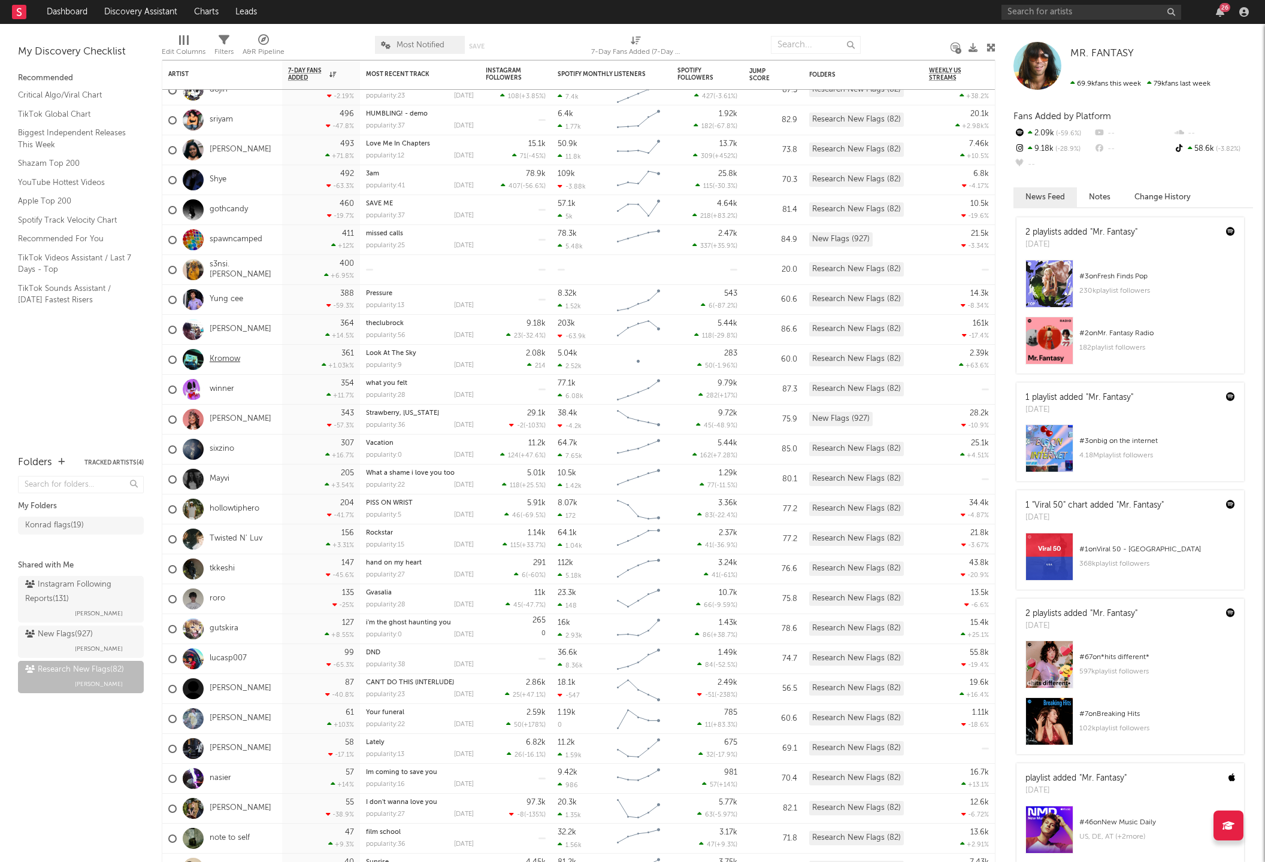
click at [232, 358] on link "Kromow" at bounding box center [225, 360] width 31 height 10
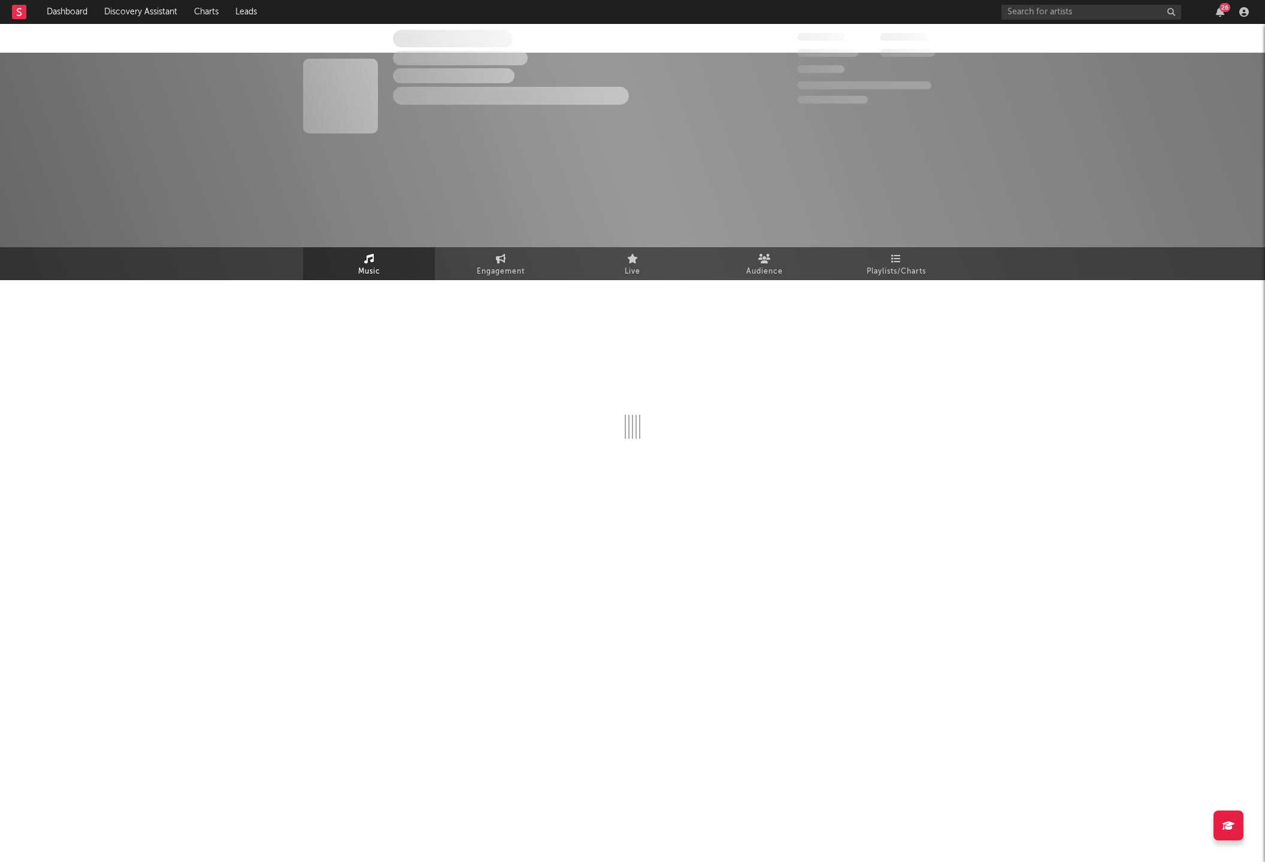
select select "1w"
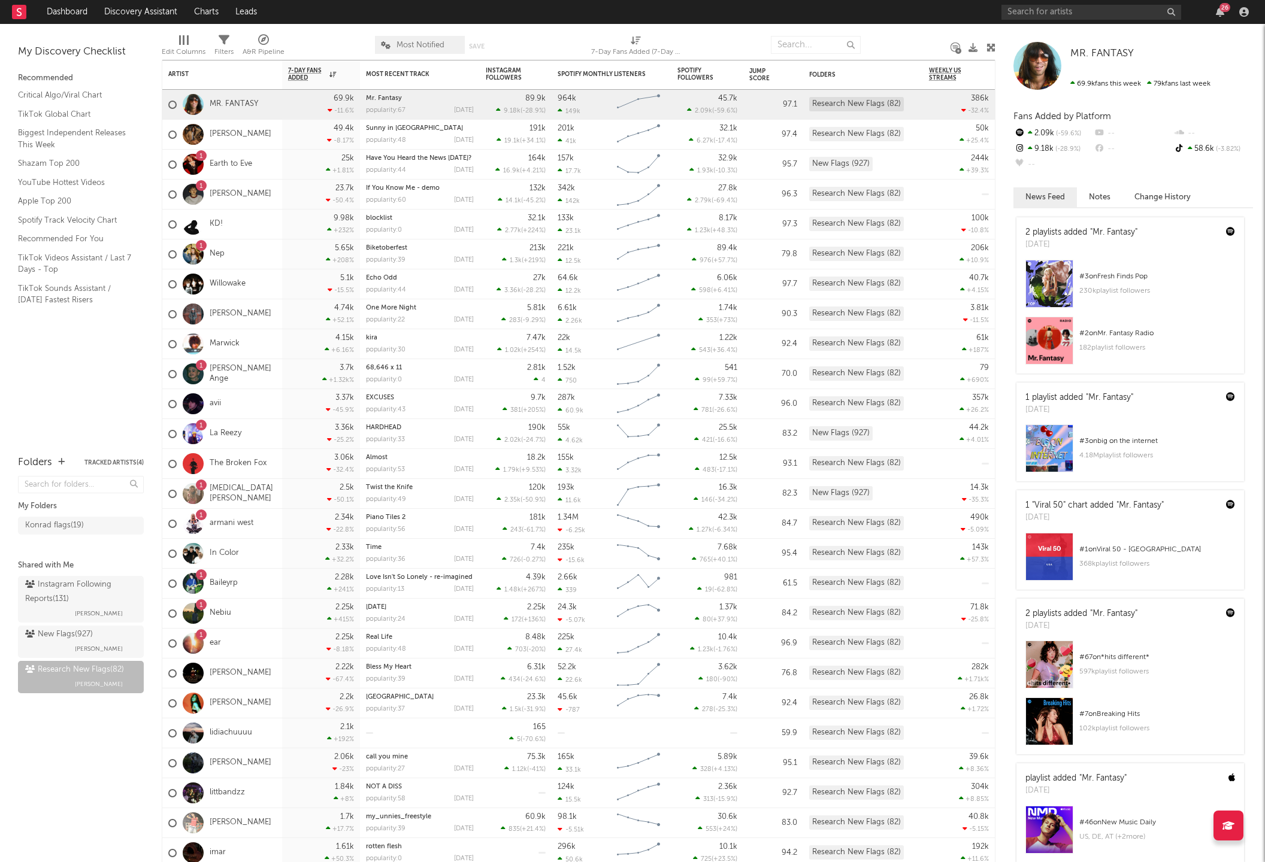
click at [1234, 70] on div "MR. FANTASY 69.9k fans this week 79k fans last week" at bounding box center [1133, 66] width 240 height 48
click at [140, 53] on div "My Discovery Checklist" at bounding box center [81, 52] width 126 height 14
click at [975, 46] on icon at bounding box center [972, 47] width 9 height 9
click at [1019, 16] on input "text" at bounding box center [1091, 12] width 180 height 15
type input "french police"
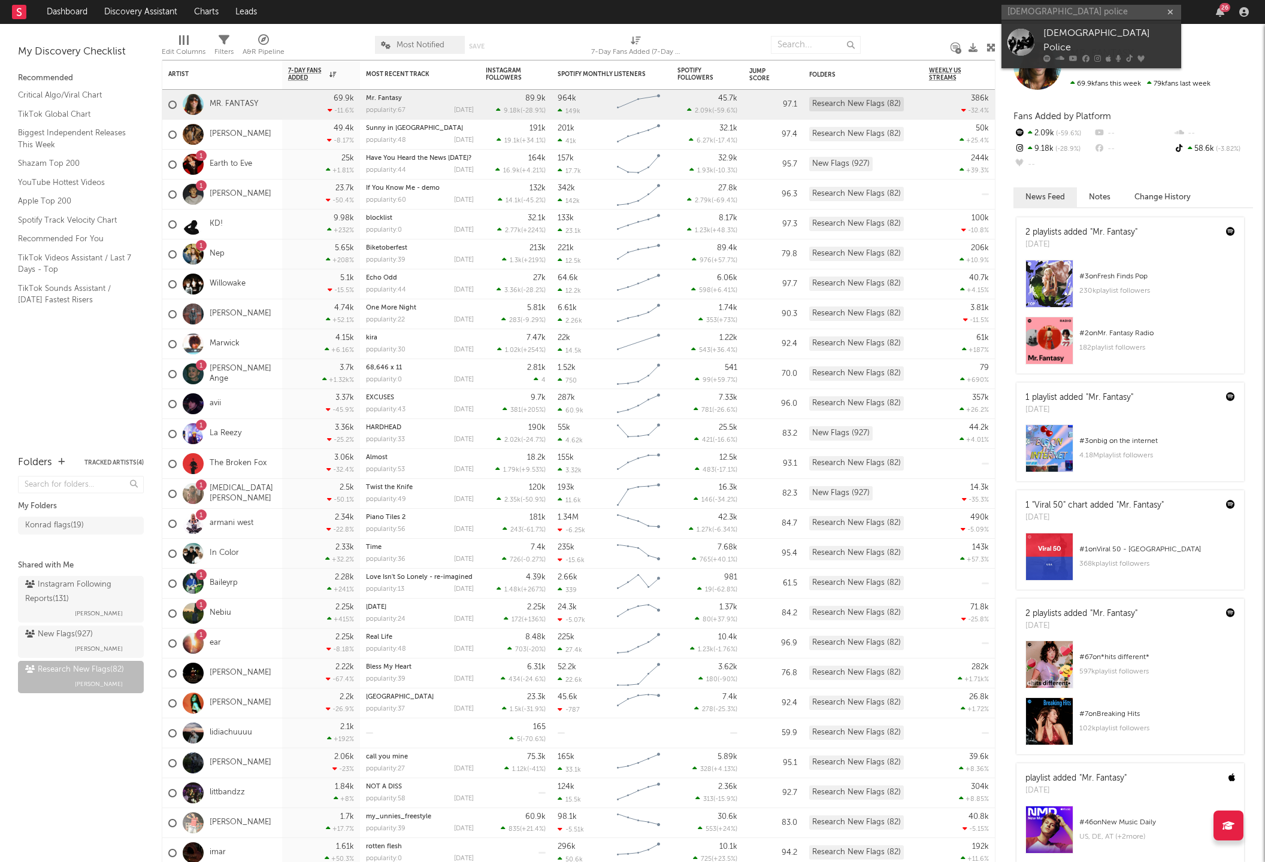
click at [1030, 40] on div at bounding box center [1020, 41] width 27 height 27
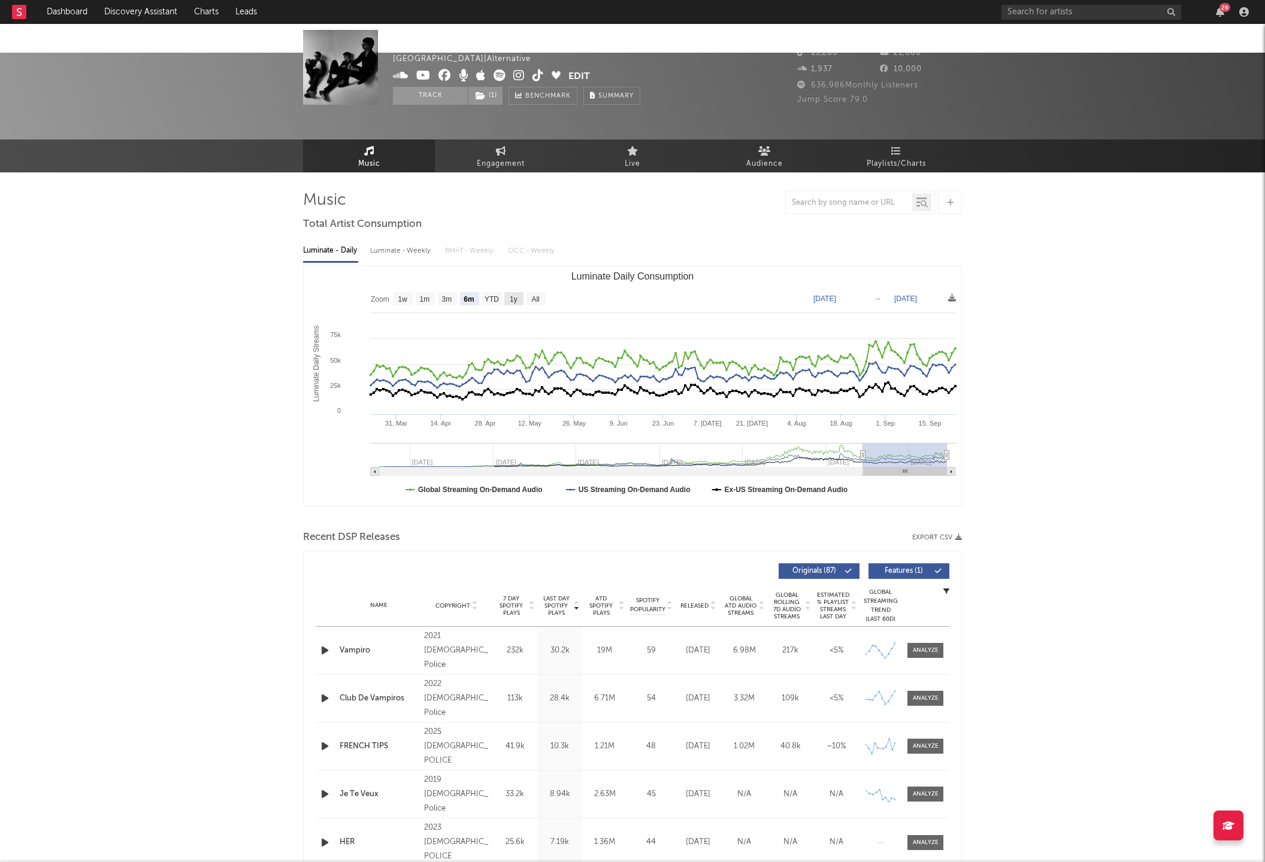
click at [508, 292] on rect "Luminate Daily Consumption" at bounding box center [513, 298] width 19 height 13
select select "1y"
type input "2024-09-23"
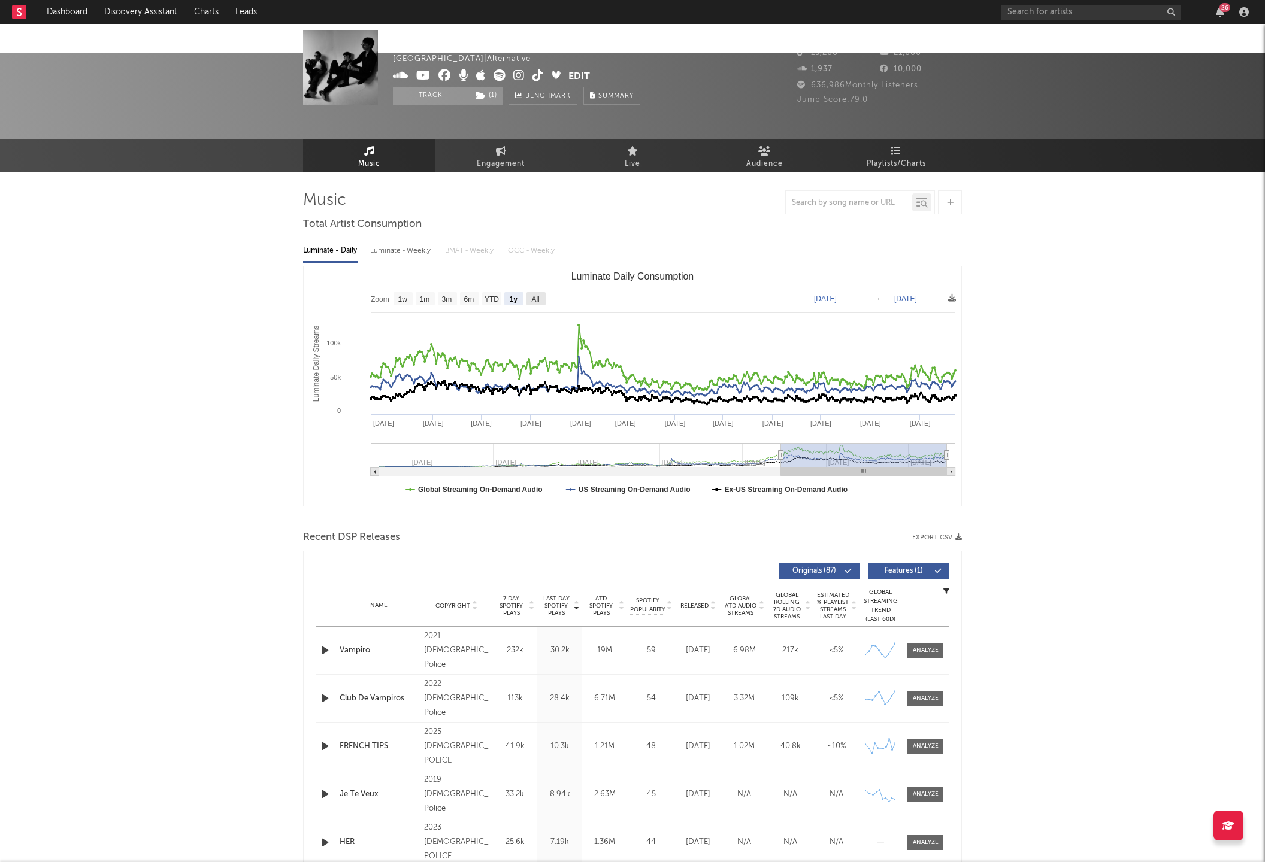
click at [528, 292] on rect "Luminate Daily Consumption" at bounding box center [535, 298] width 19 height 13
select select "All"
type input "[DATE]"
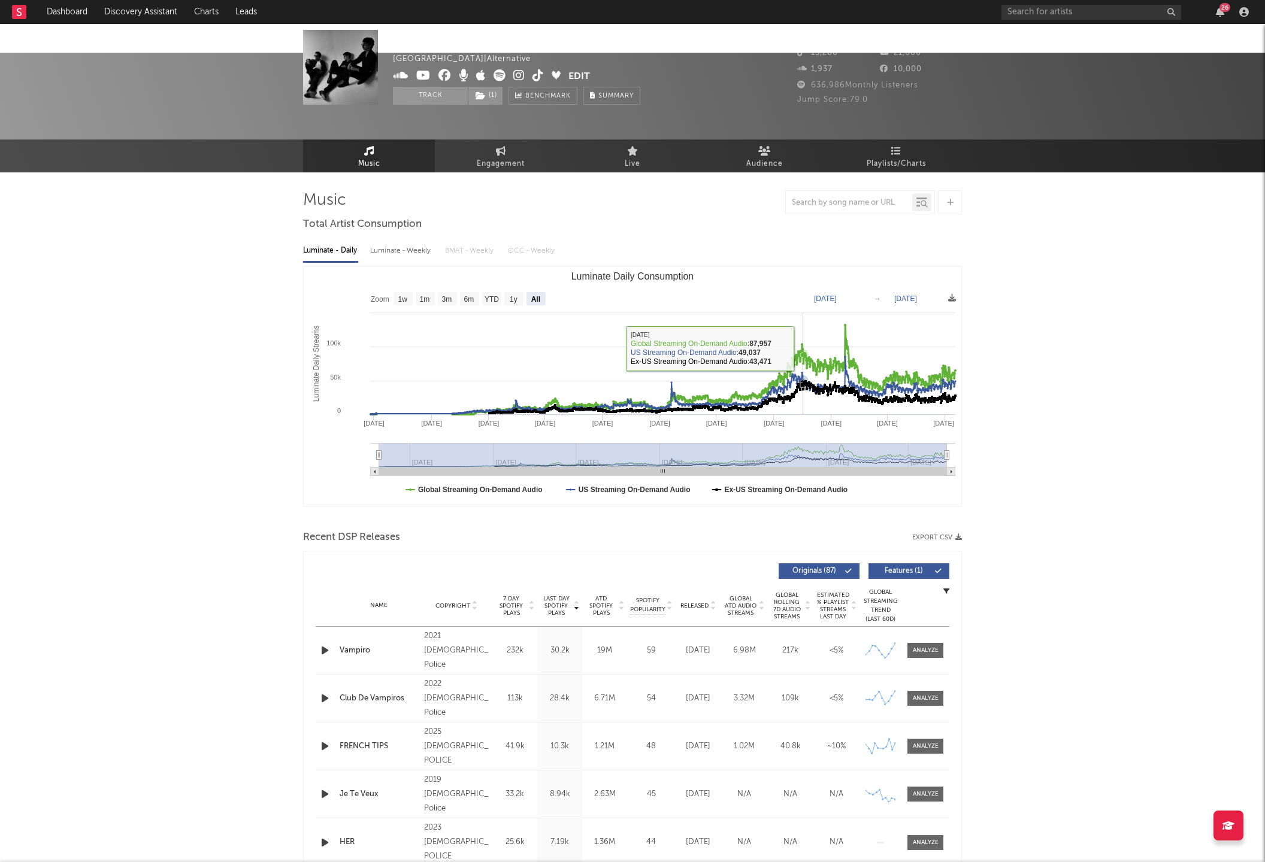
select select "All"
